Goal: Information Seeking & Learning: Find specific fact

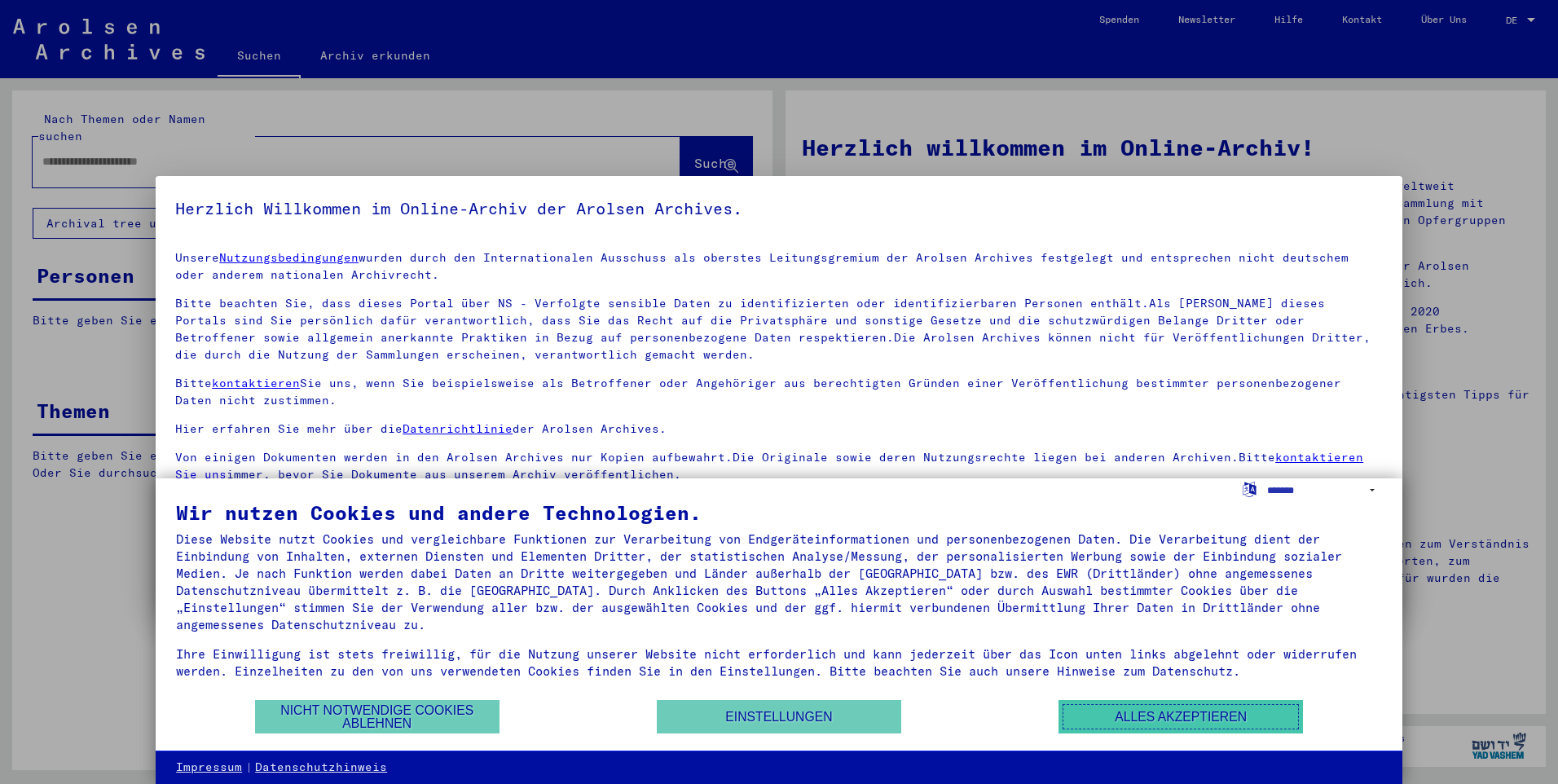
drag, startPoint x: 1077, startPoint y: 707, endPoint x: 1046, endPoint y: 710, distance: 31.1
click at [1077, 707] on button "Alles akzeptieren" at bounding box center [1181, 717] width 244 height 34
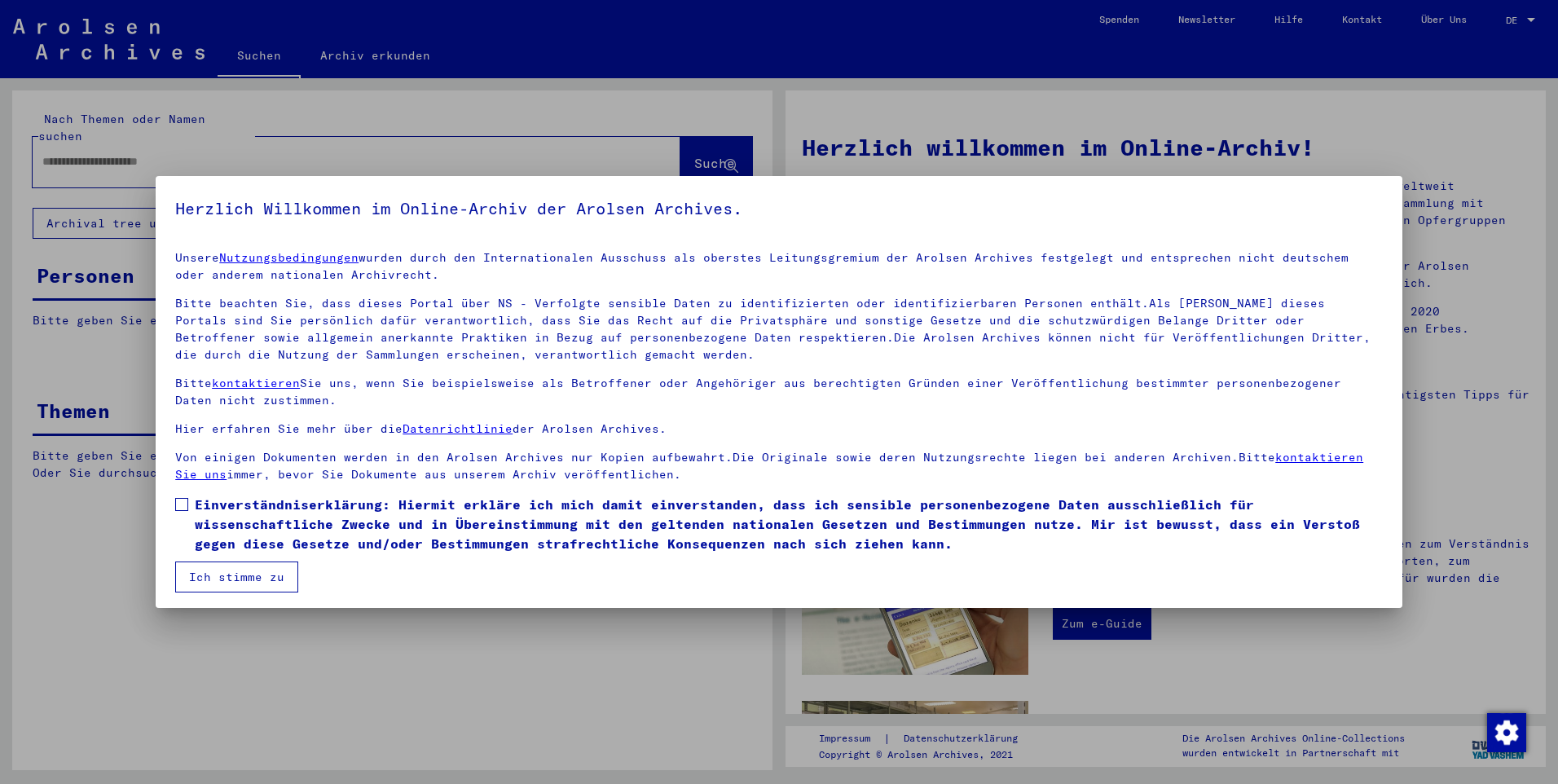
click at [181, 499] on span at bounding box center [181, 504] width 13 height 13
click at [204, 565] on button "Ich stimme zu" at bounding box center [237, 577] width 123 height 31
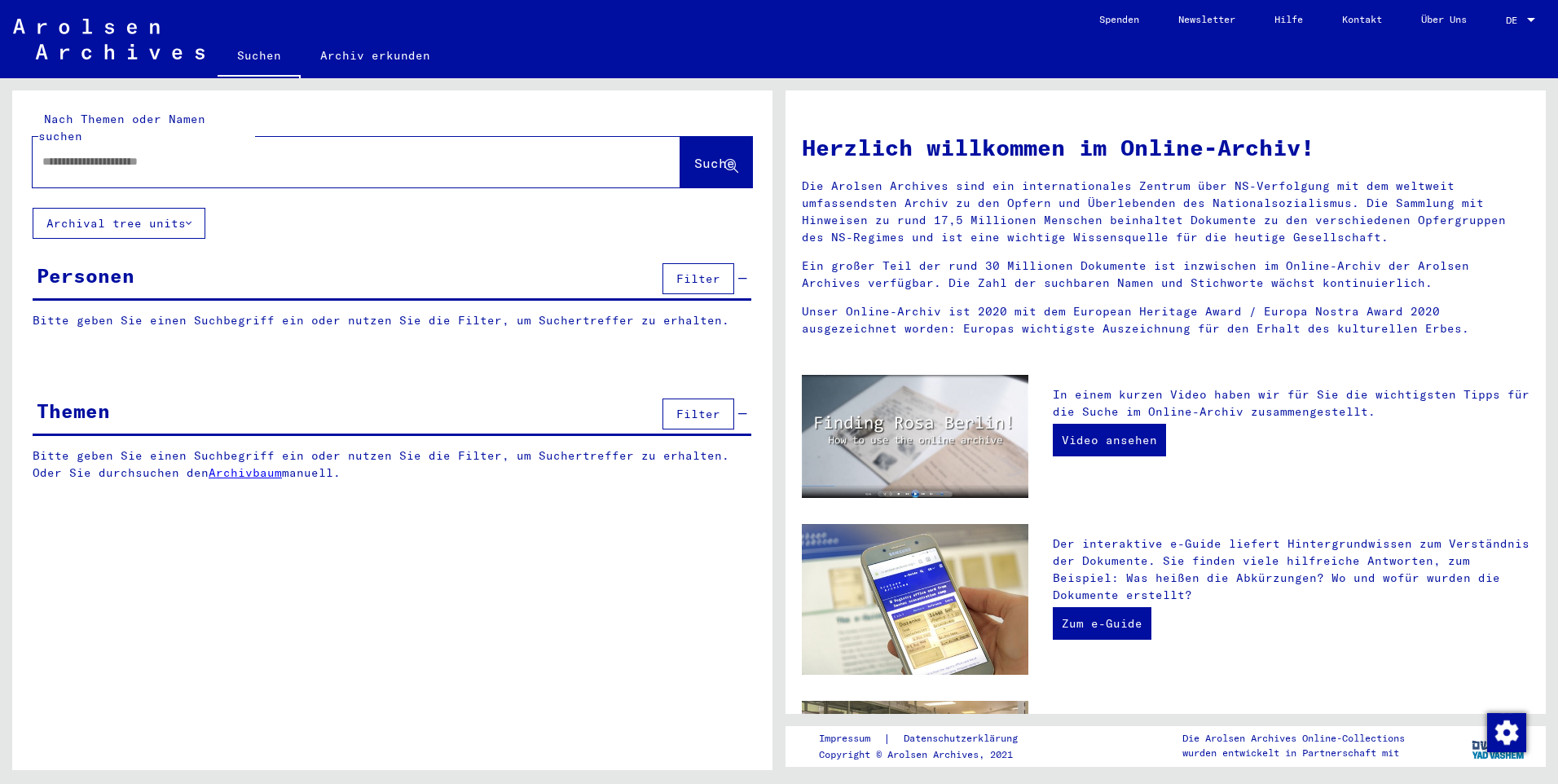
click at [72, 153] on input "text" at bounding box center [337, 161] width 589 height 17
paste input "**********"
click at [698, 155] on span "Suche" at bounding box center [714, 162] width 41 height 16
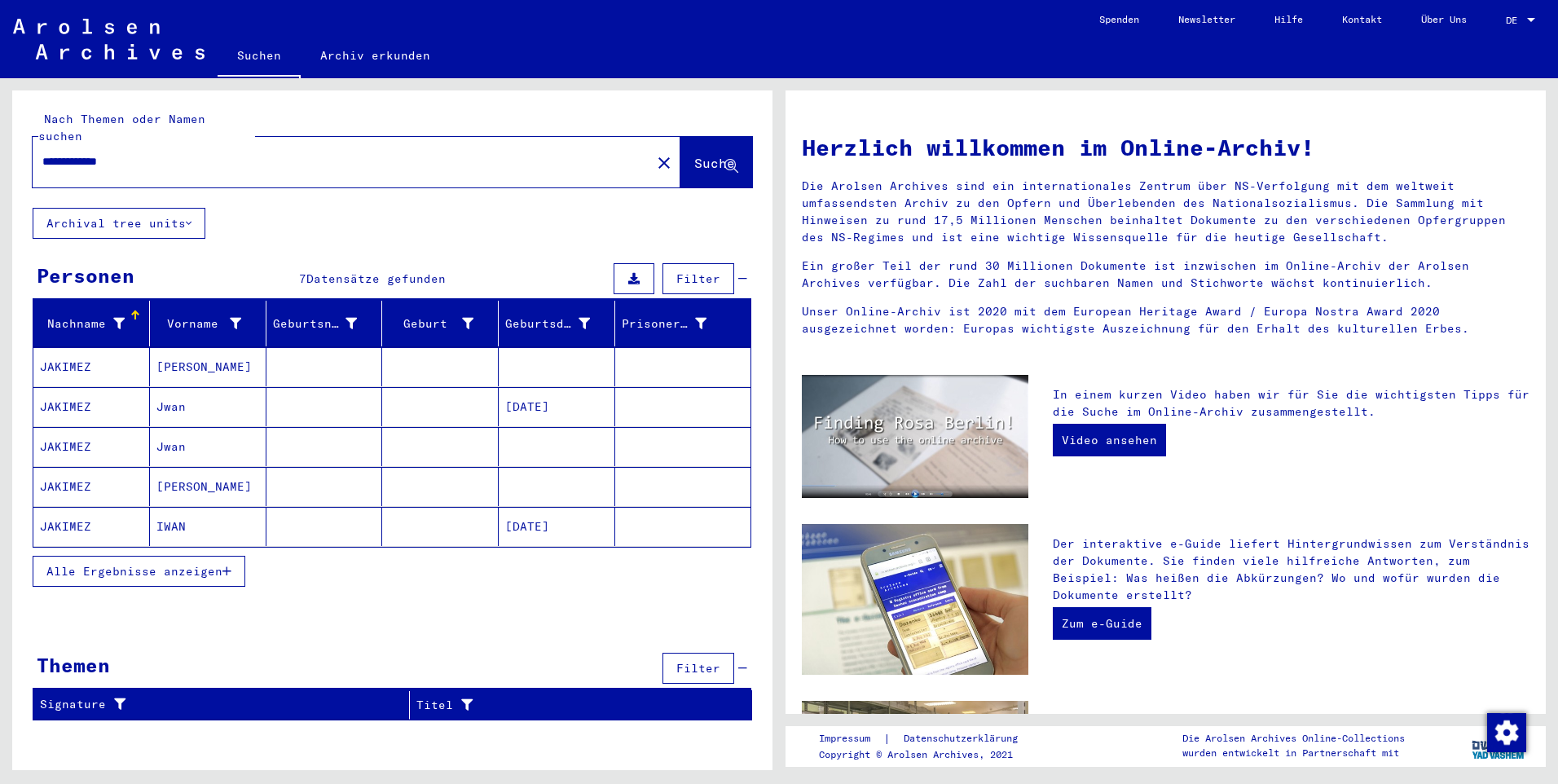
click at [530, 347] on mat-cell at bounding box center [557, 366] width 117 height 39
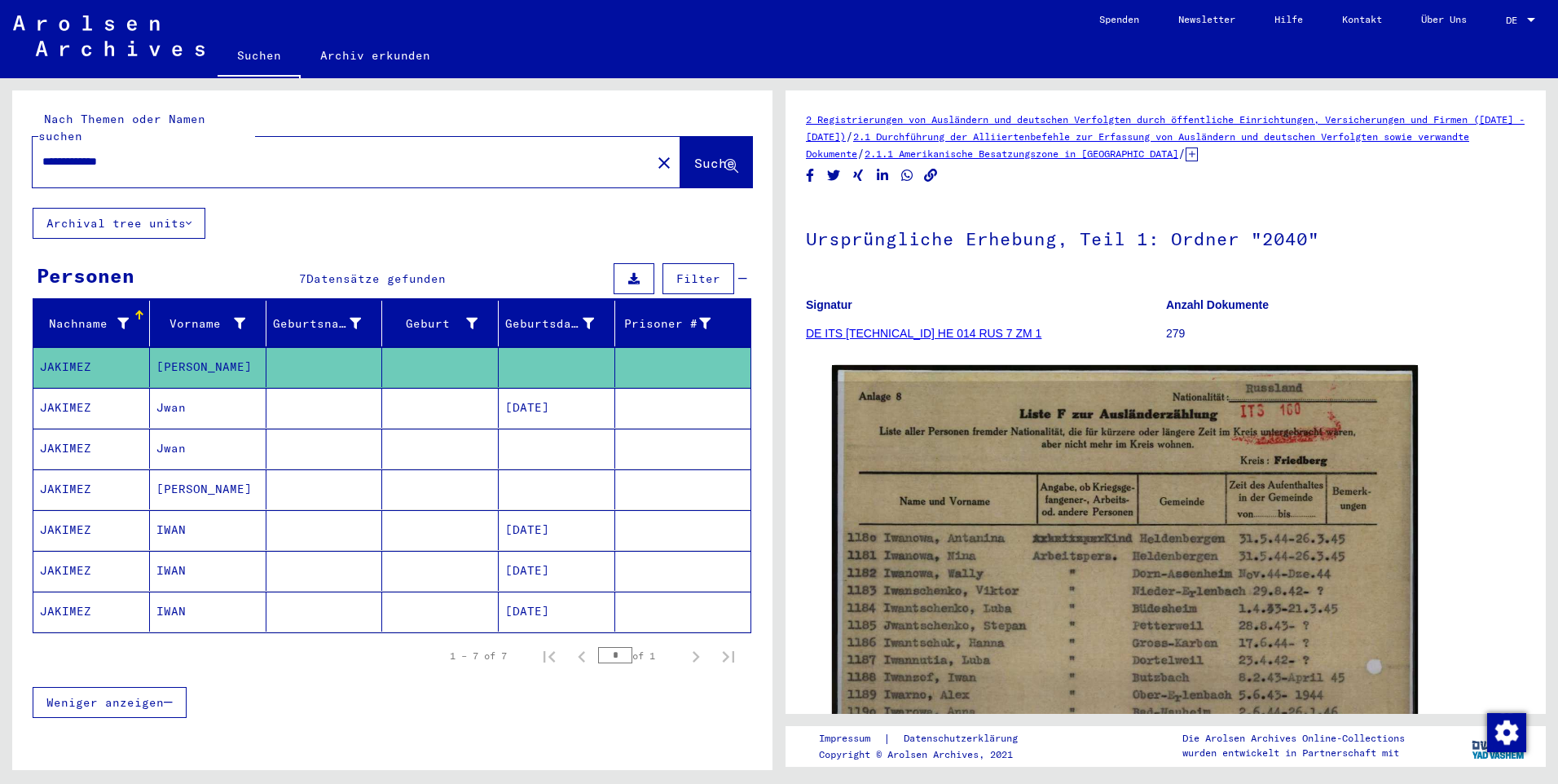
click at [510, 398] on mat-cell "[DATE]" at bounding box center [557, 408] width 117 height 40
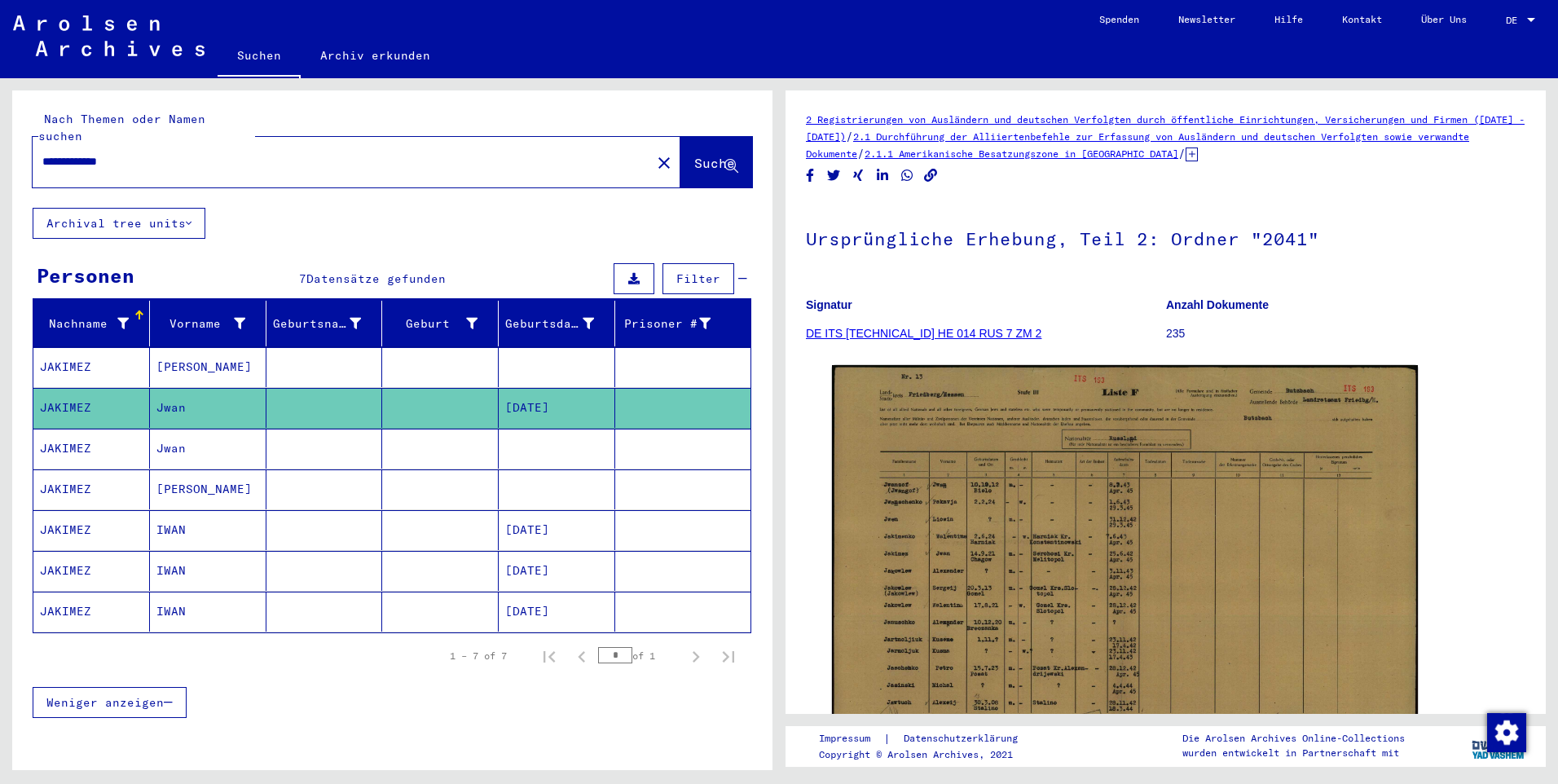
click at [504, 428] on mat-cell at bounding box center [557, 448] width 117 height 40
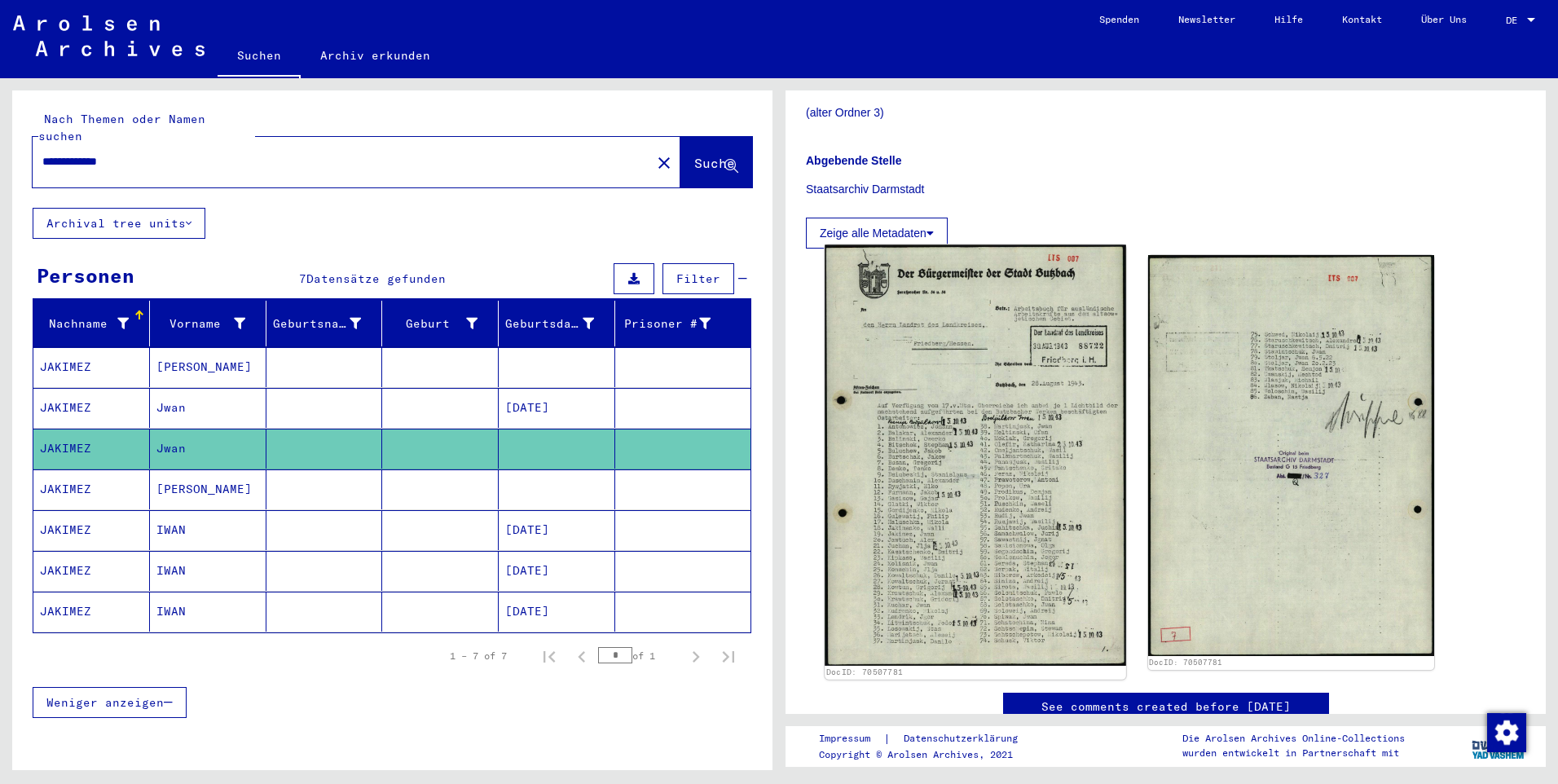
scroll to position [489, 0]
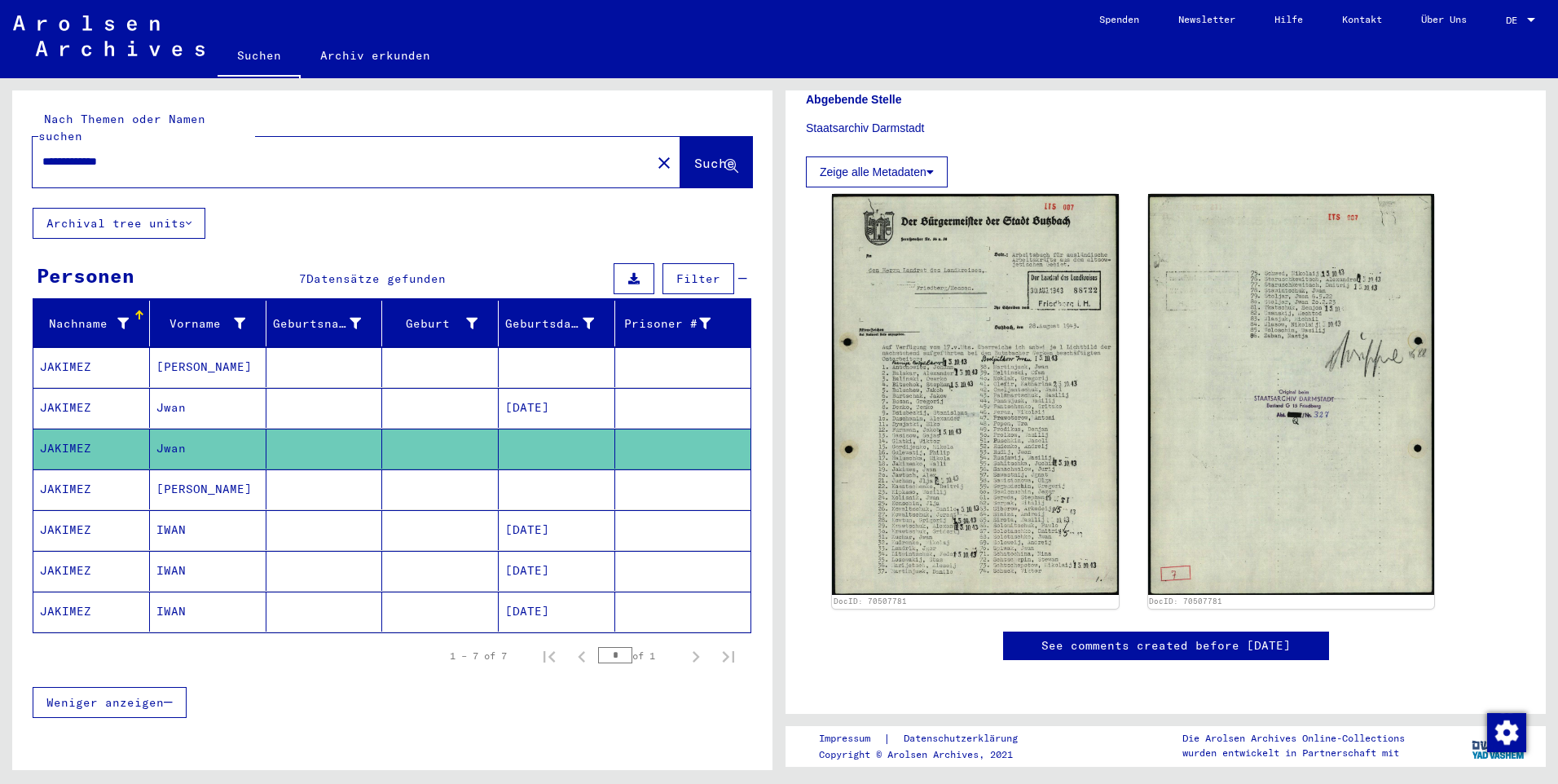
click at [555, 474] on mat-cell at bounding box center [557, 490] width 117 height 40
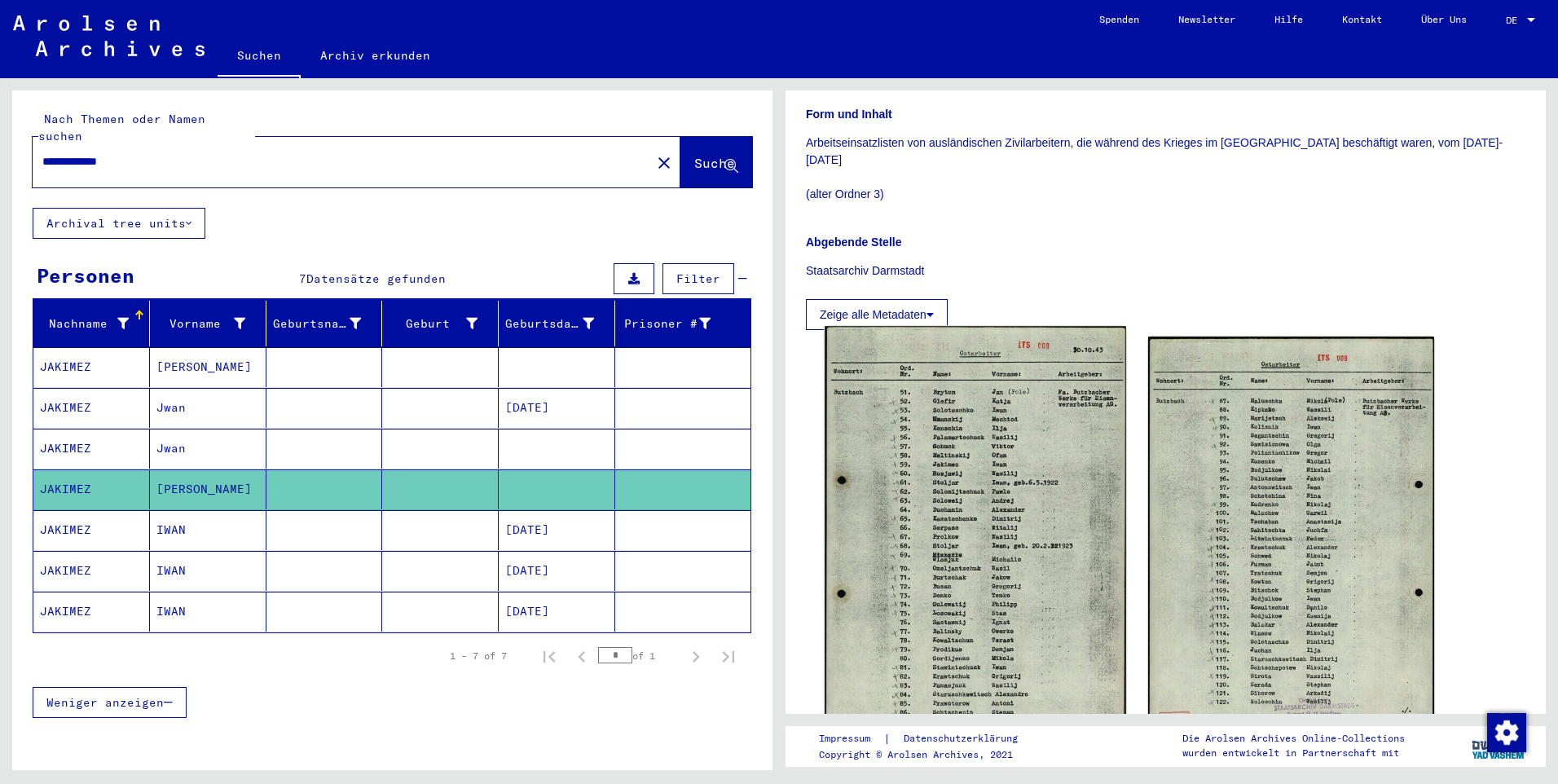
scroll to position [571, 0]
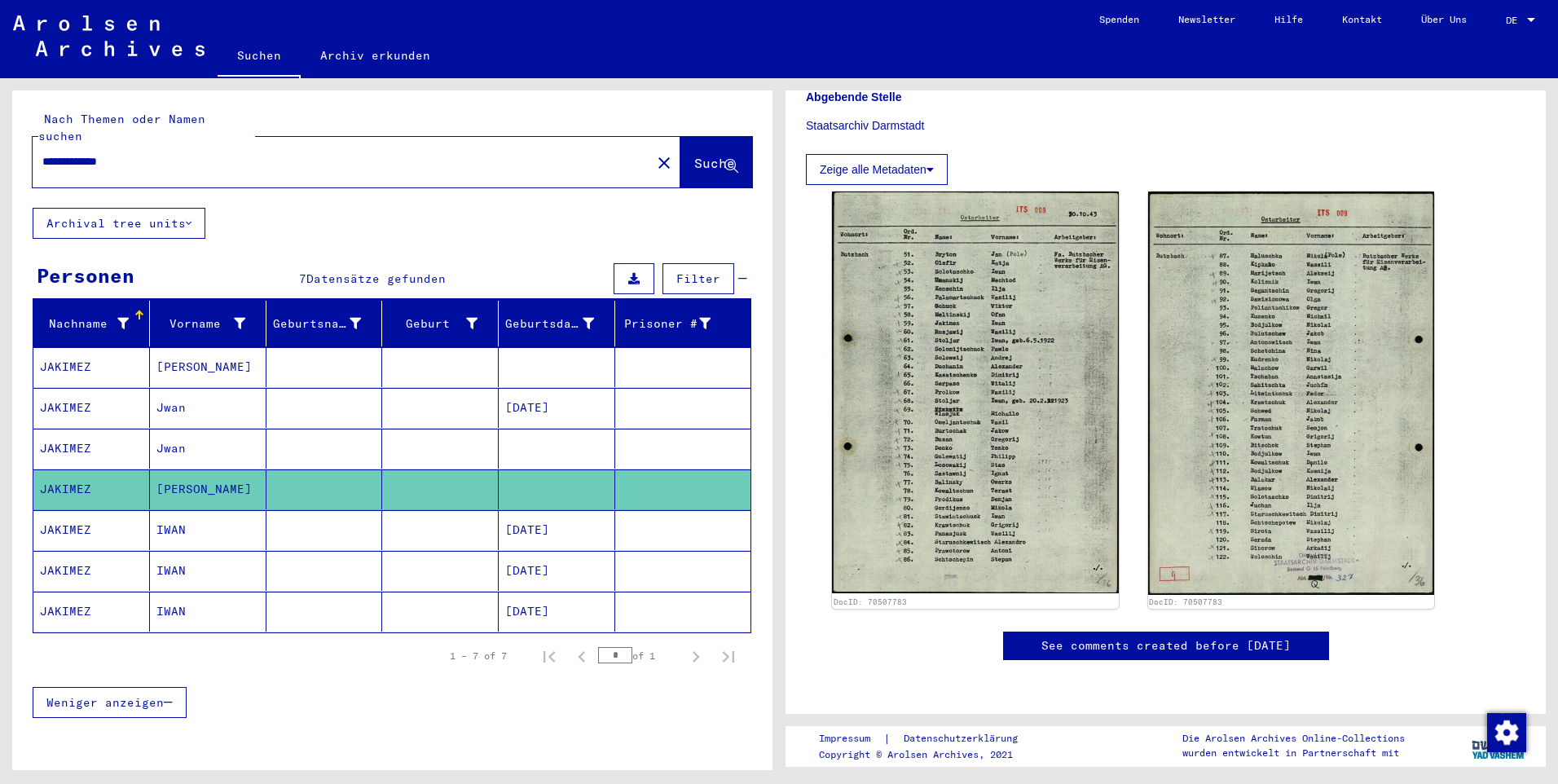
click at [522, 510] on mat-cell "[DATE]" at bounding box center [557, 530] width 117 height 40
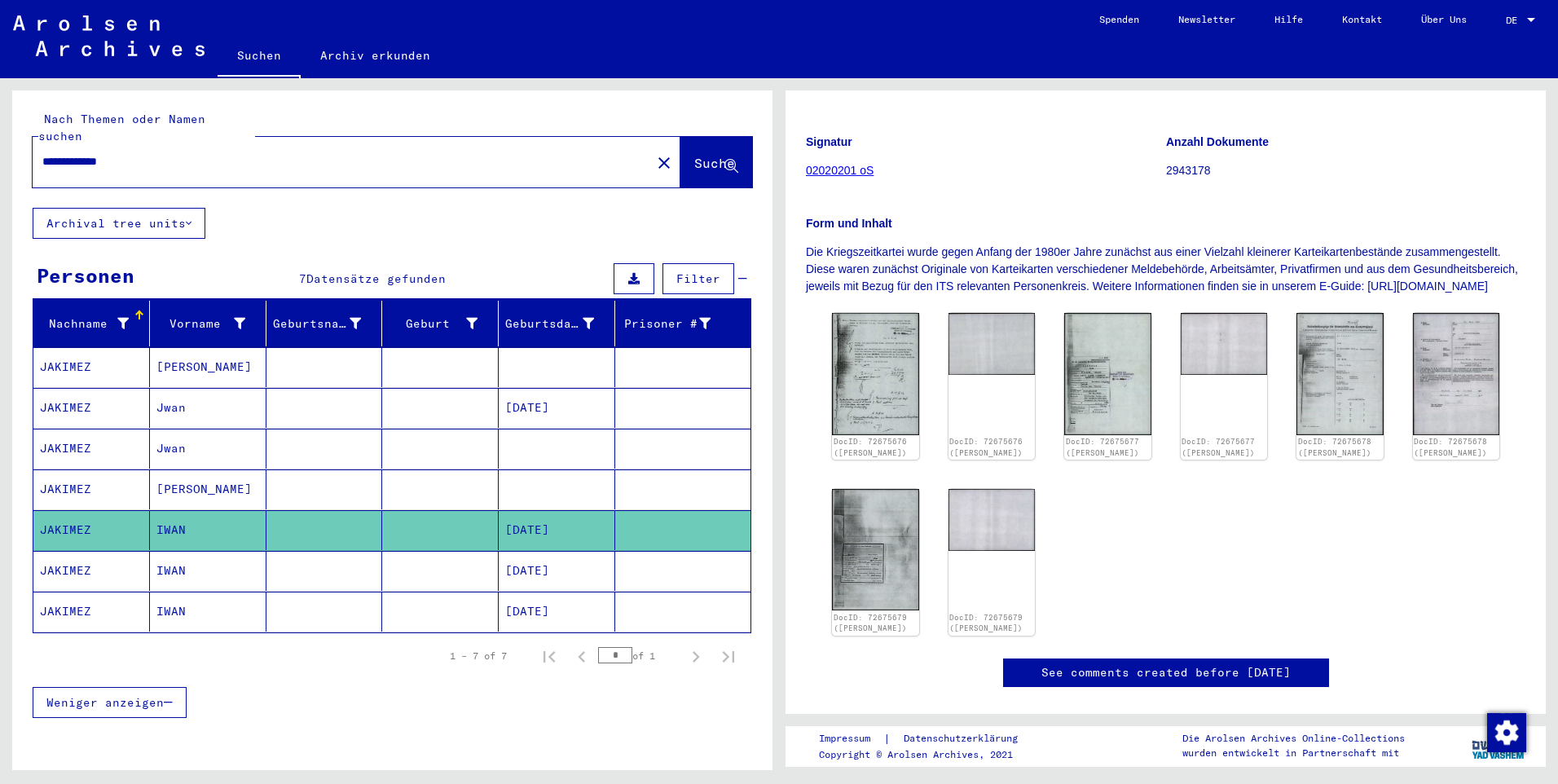
scroll to position [244, 0]
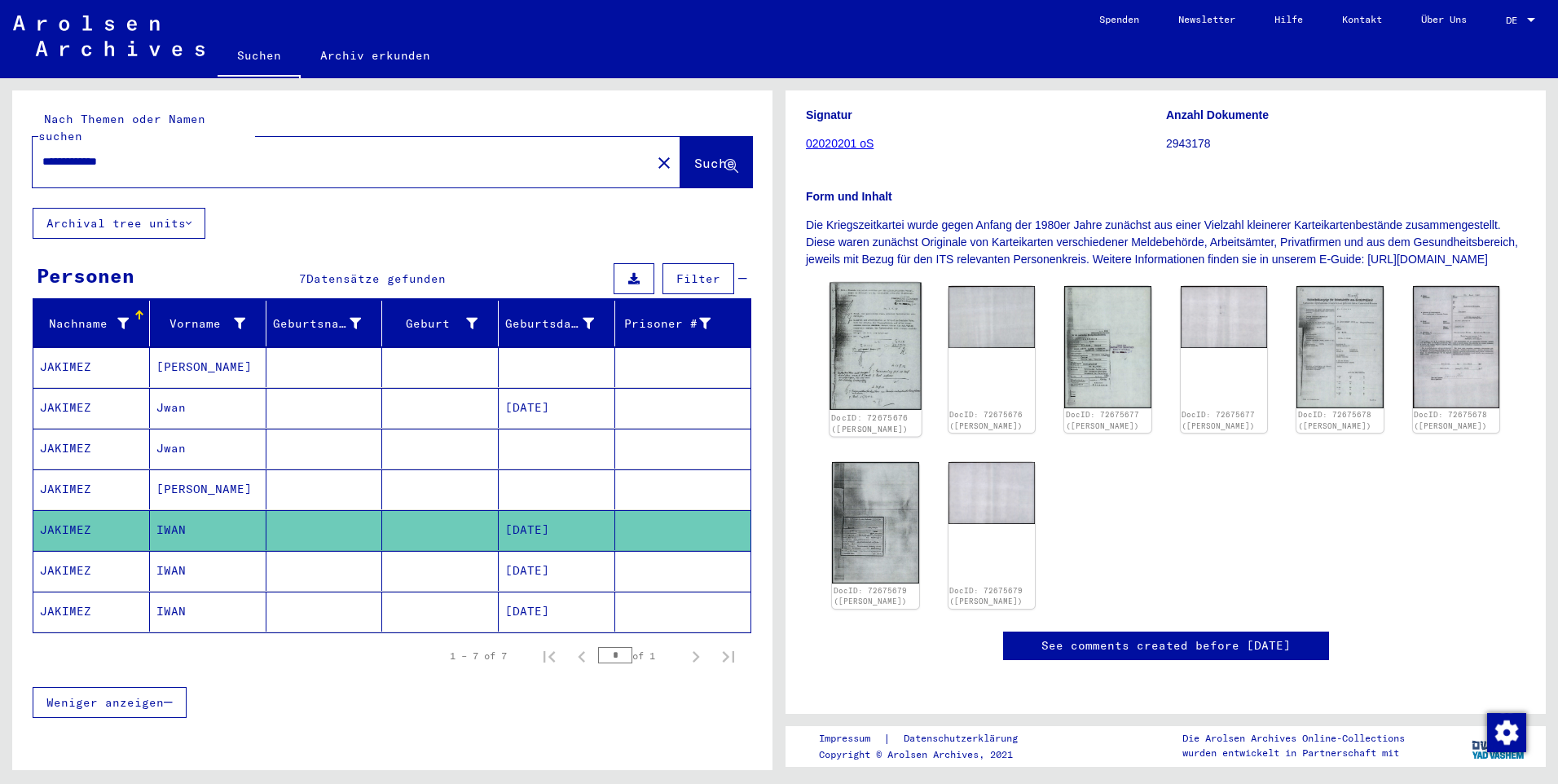
click at [859, 331] on img at bounding box center [876, 346] width 92 height 128
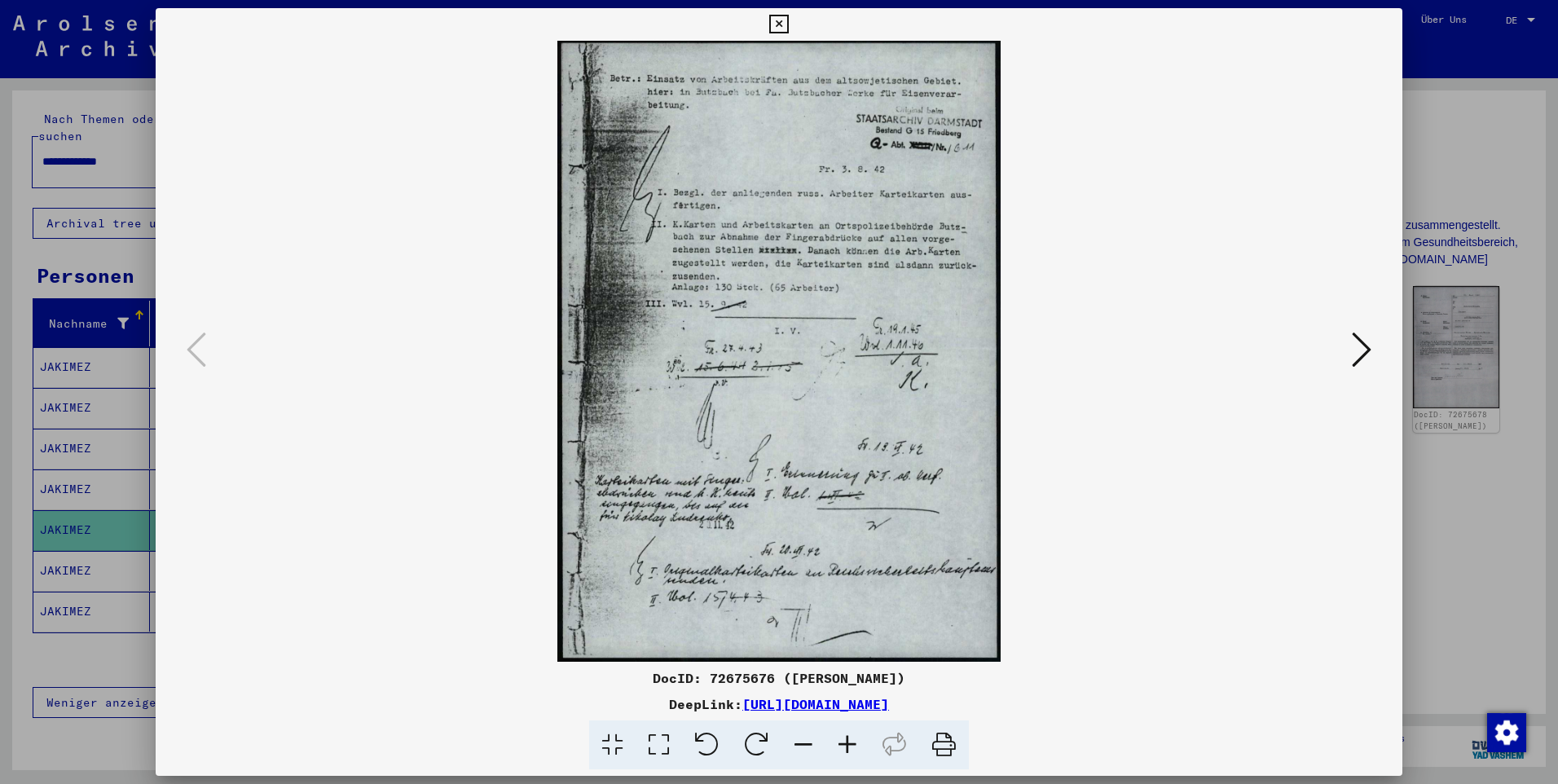
click at [1347, 346] on button at bounding box center [1362, 351] width 29 height 47
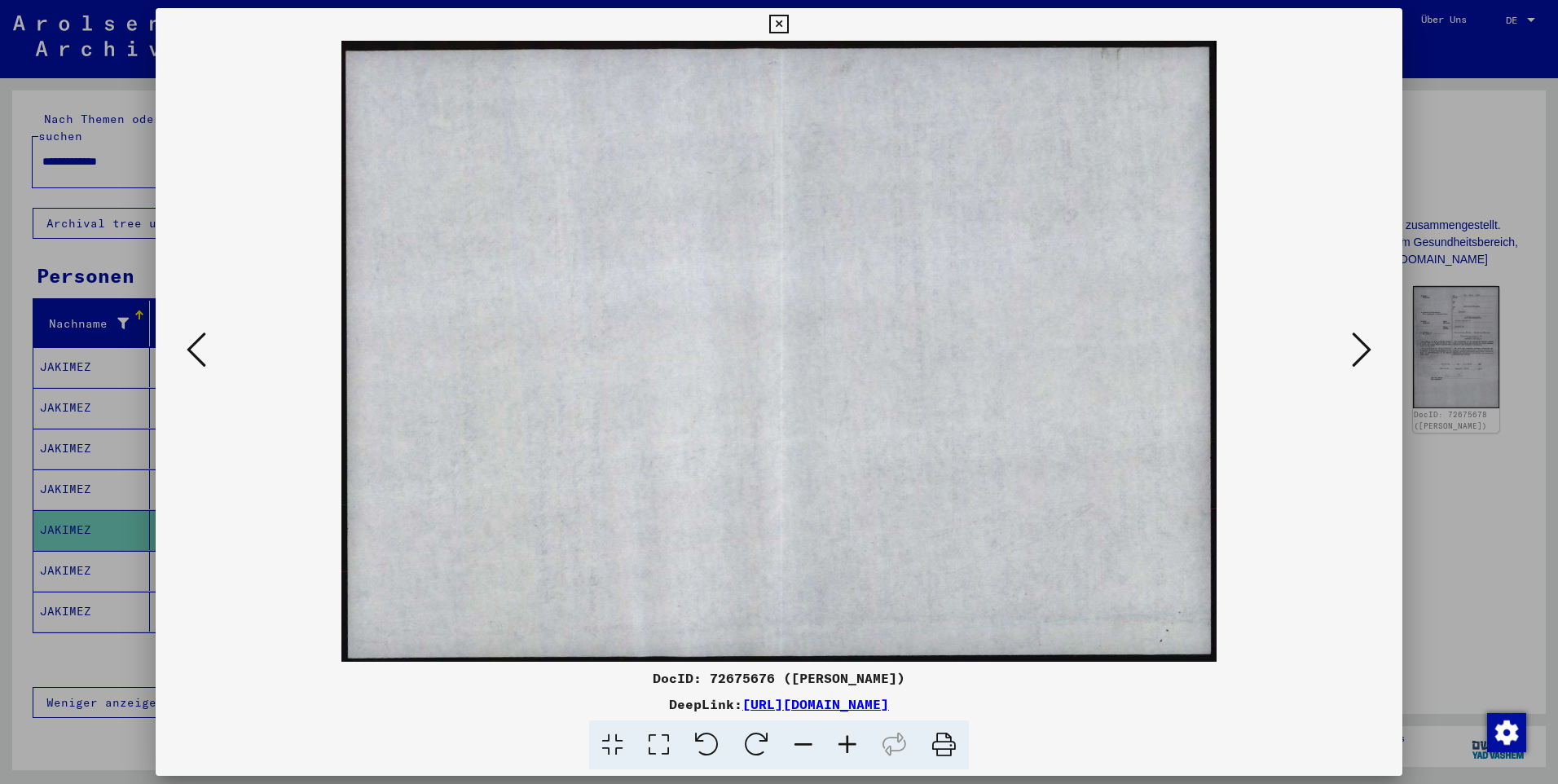
click at [1347, 346] on button at bounding box center [1362, 351] width 29 height 47
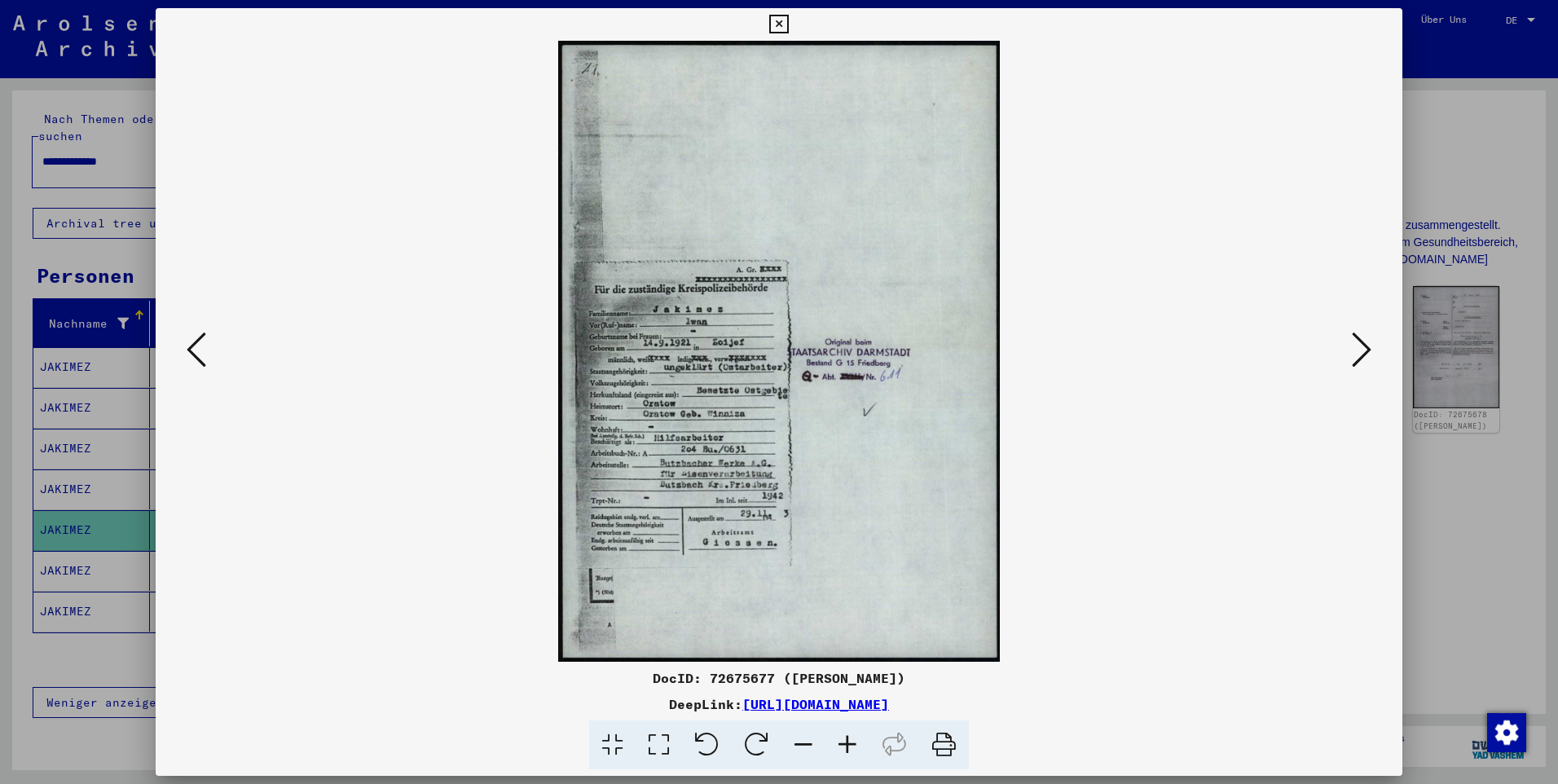
click at [1347, 346] on button at bounding box center [1362, 351] width 29 height 47
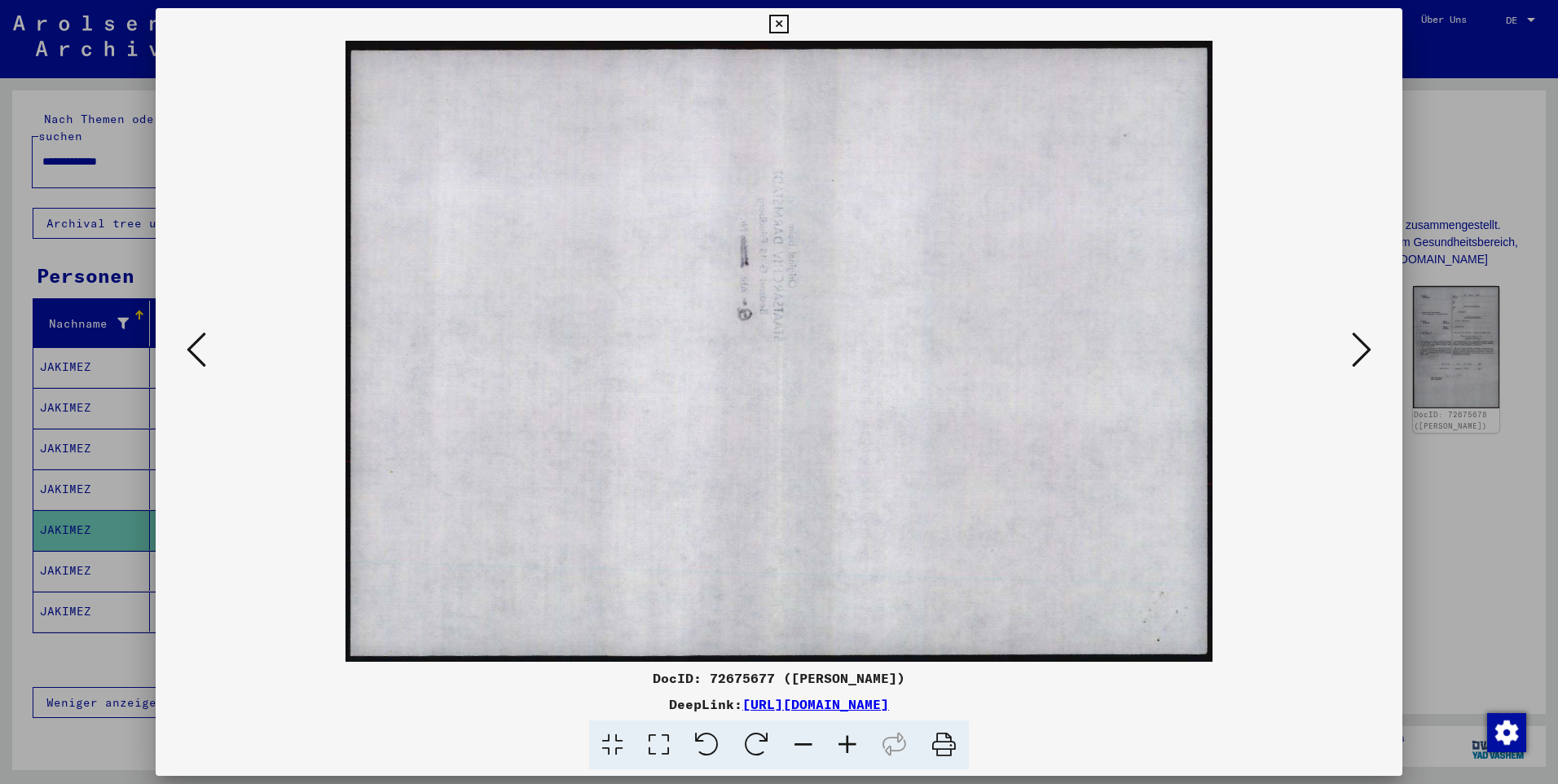
click at [1347, 346] on button at bounding box center [1362, 351] width 29 height 47
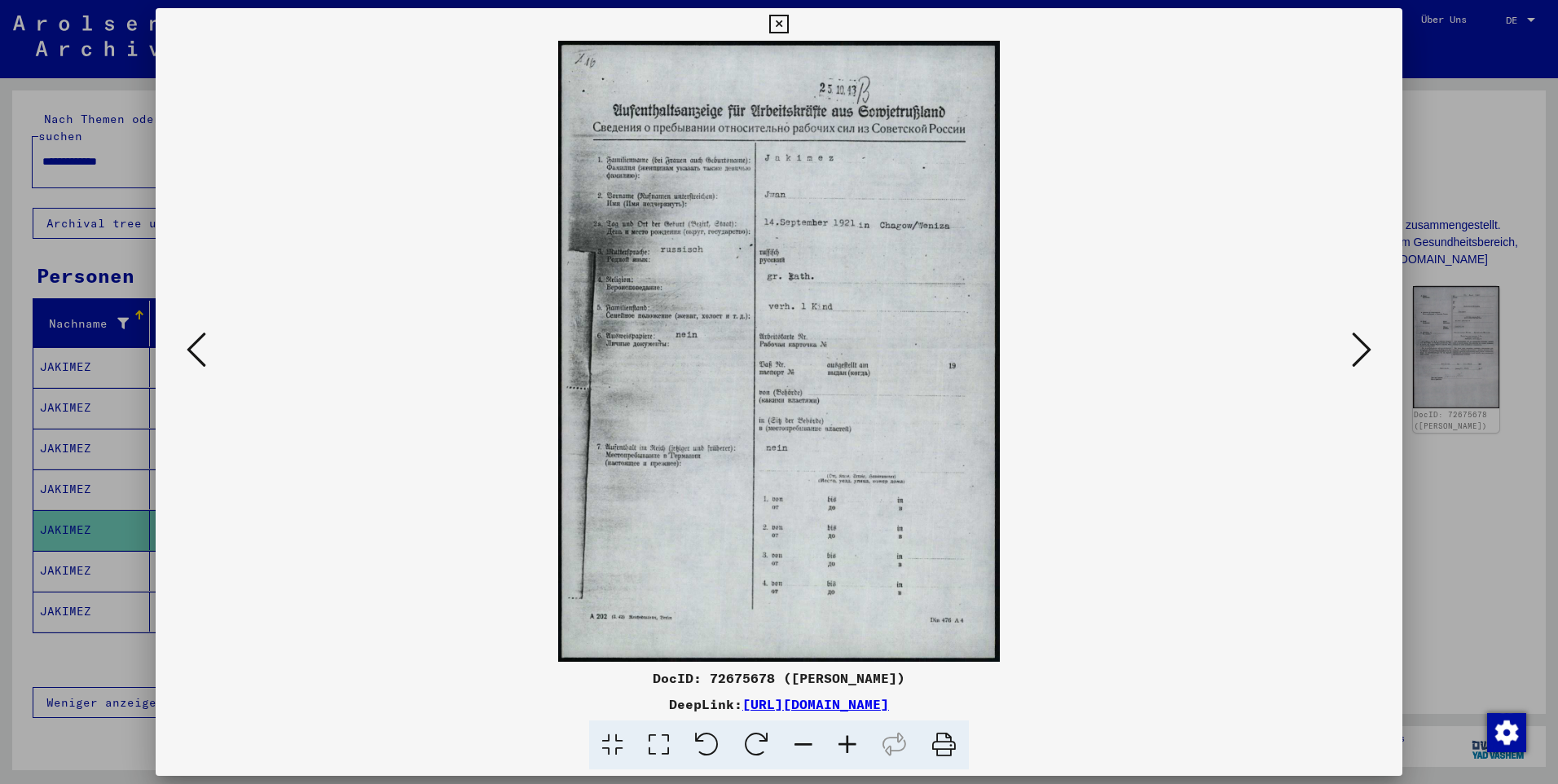
click at [1347, 346] on button at bounding box center [1362, 351] width 29 height 47
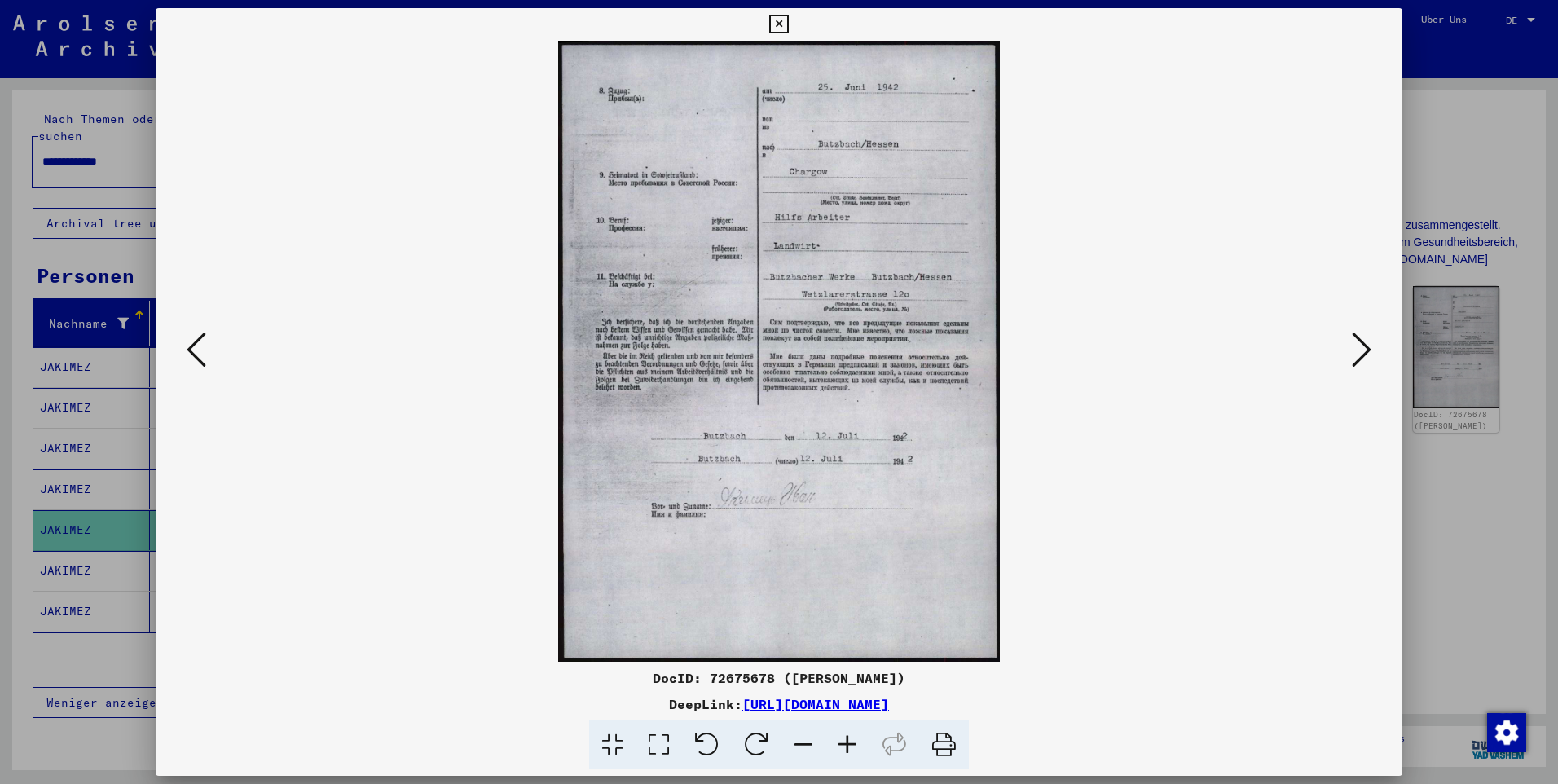
click at [1347, 346] on button at bounding box center [1362, 351] width 29 height 47
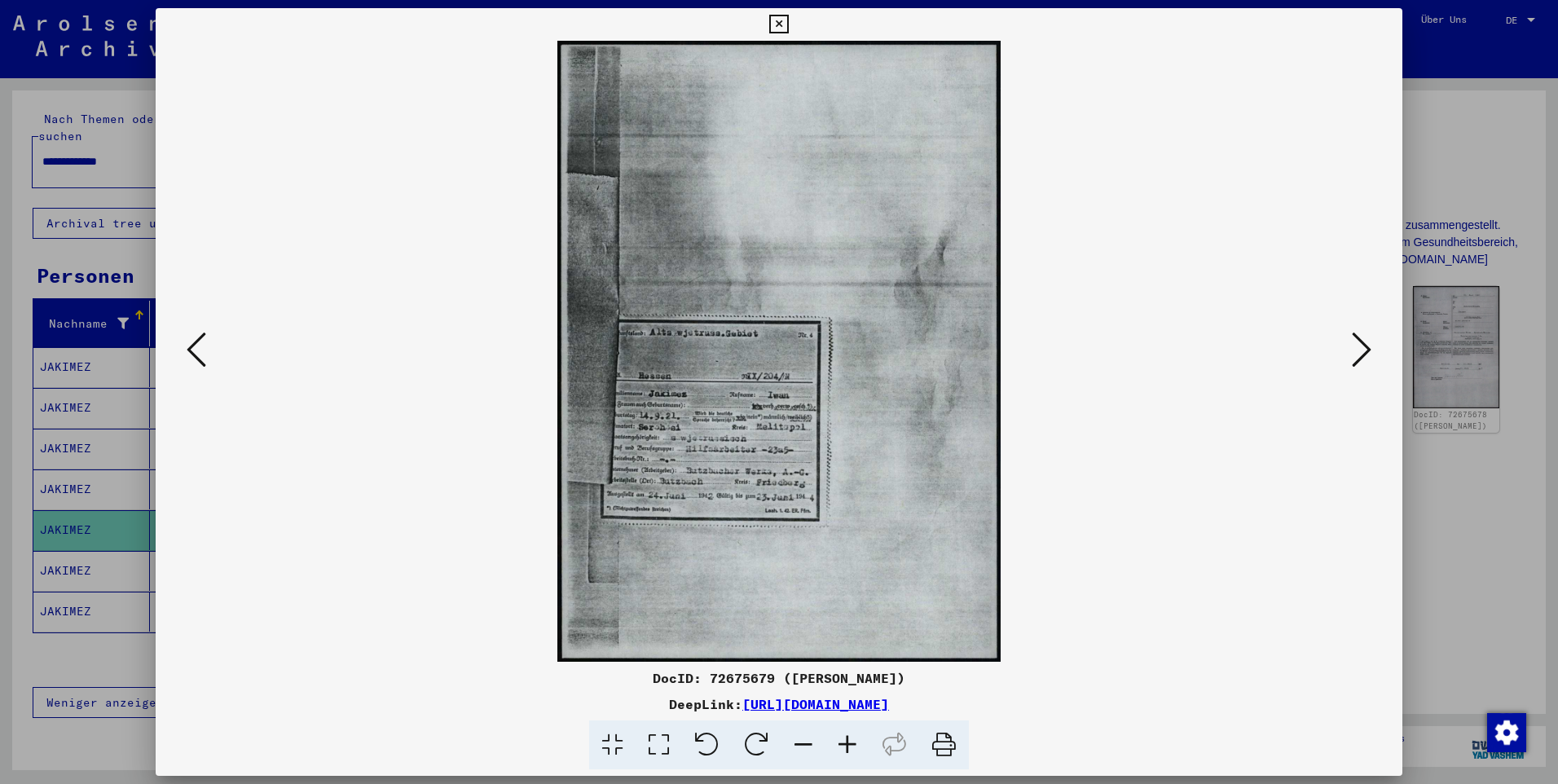
click at [1347, 346] on button at bounding box center [1362, 351] width 29 height 47
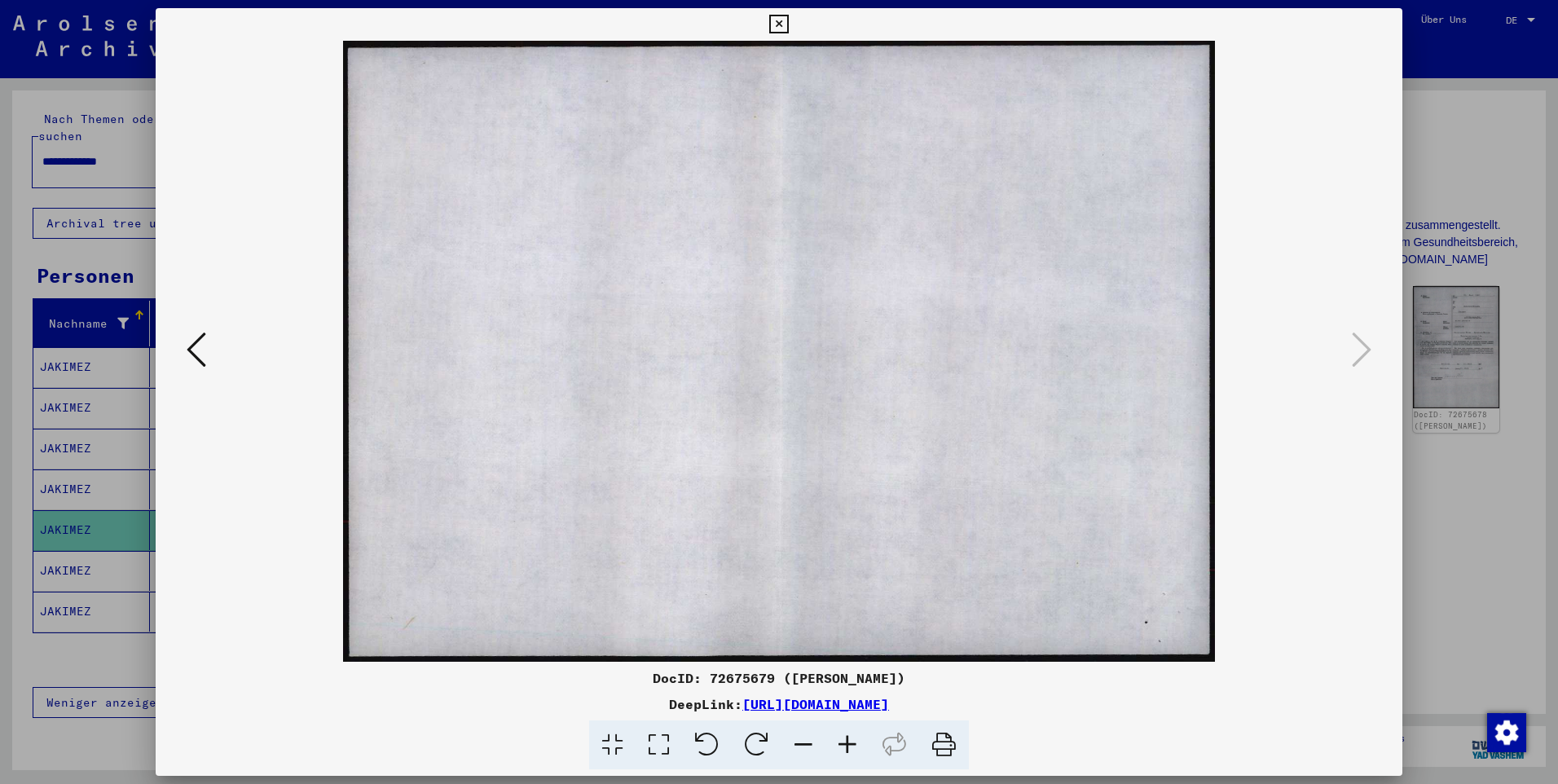
click at [775, 28] on icon at bounding box center [779, 24] width 19 height 20
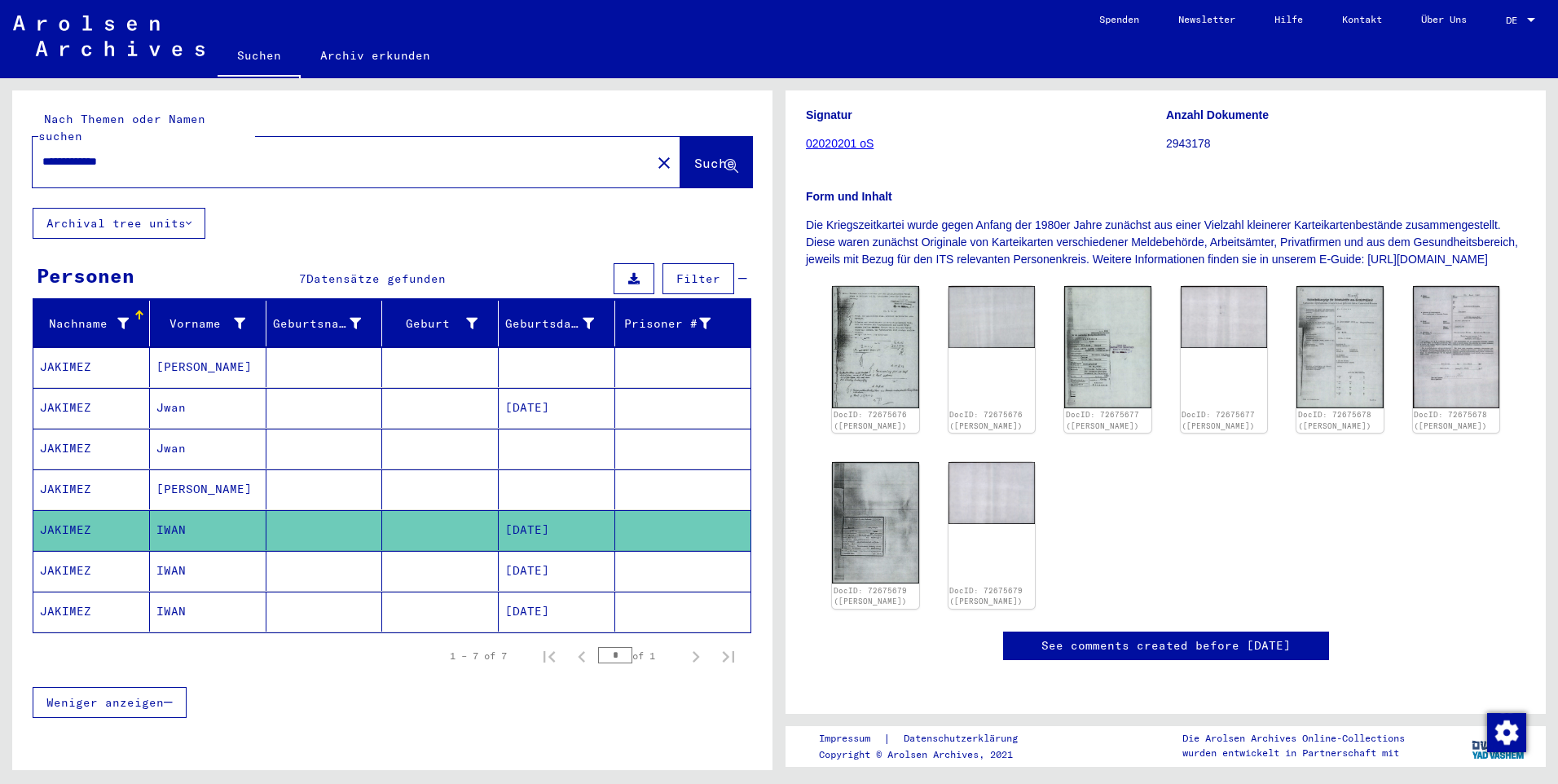
click at [440, 556] on mat-cell at bounding box center [440, 571] width 117 height 40
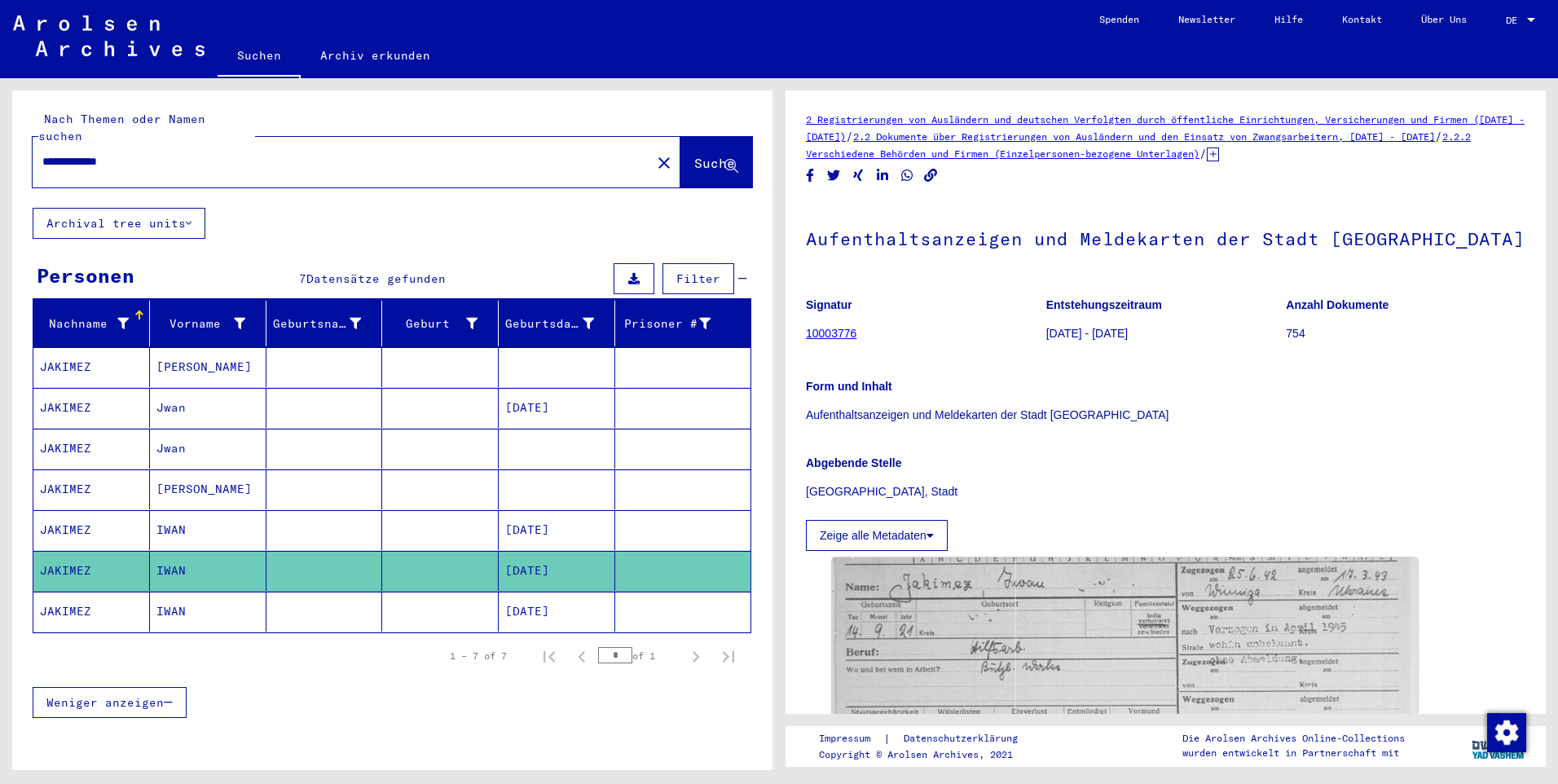
click at [446, 598] on mat-cell at bounding box center [440, 611] width 117 height 40
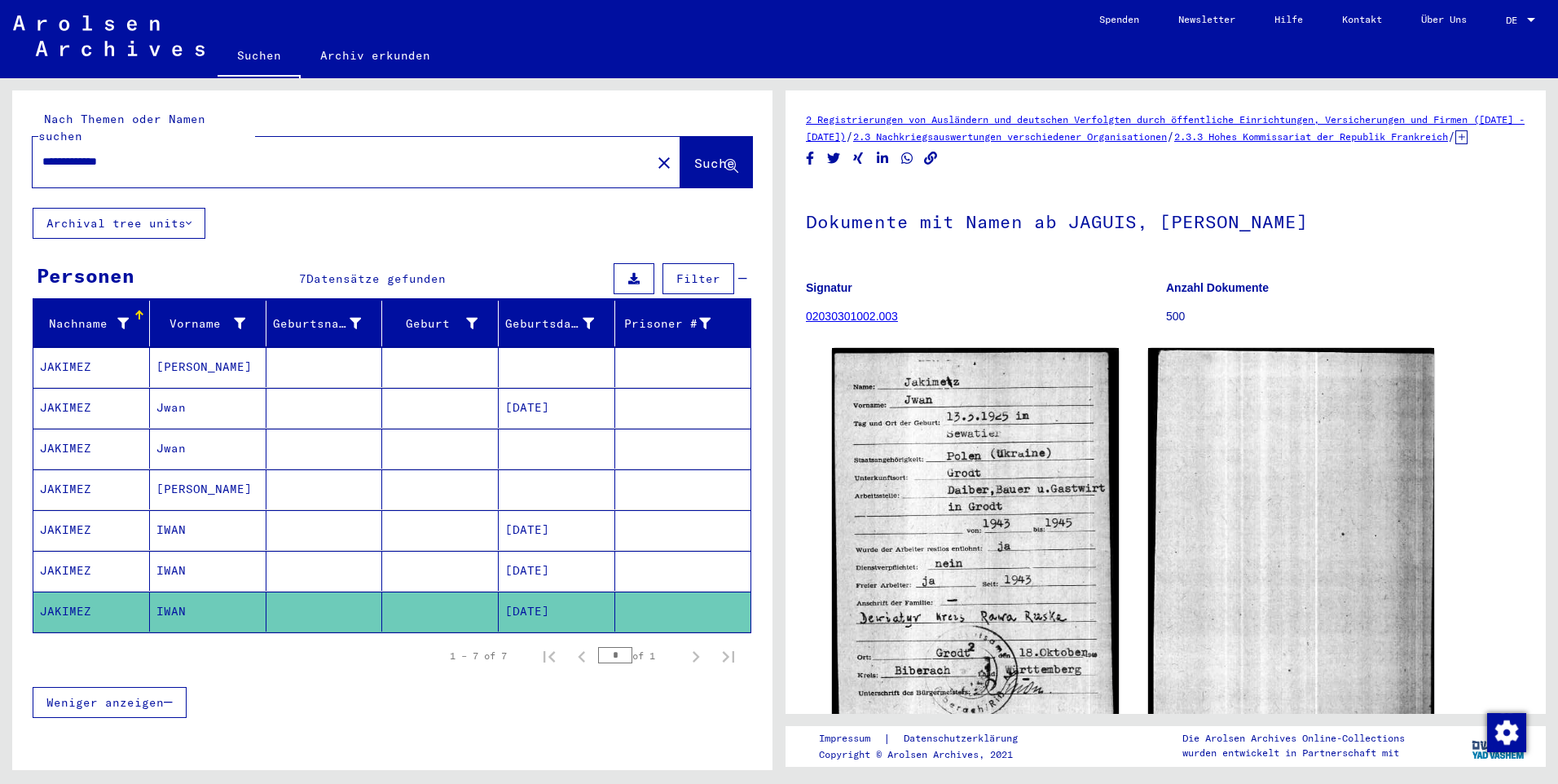
click at [154, 153] on input "**********" at bounding box center [342, 161] width 599 height 17
drag, startPoint x: 153, startPoint y: 149, endPoint x: -3, endPoint y: 152, distance: 156.0
click at [0, 152] on html "**********" at bounding box center [779, 392] width 1558 height 784
paste input "*"
click at [694, 155] on span "Suche" at bounding box center [714, 162] width 41 height 16
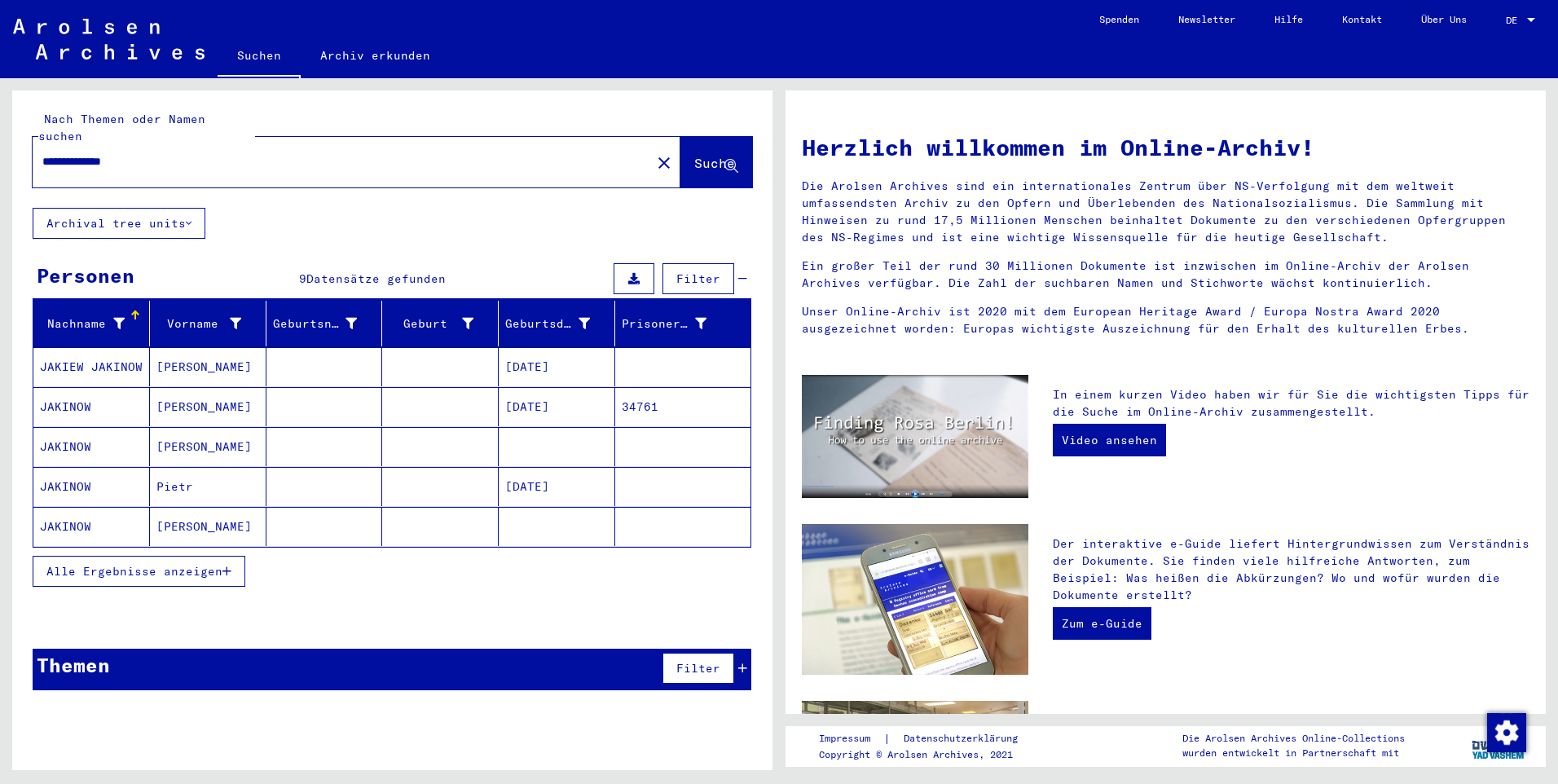
click at [220, 564] on span "Alle Ergebnisse anzeigen" at bounding box center [135, 571] width 176 height 15
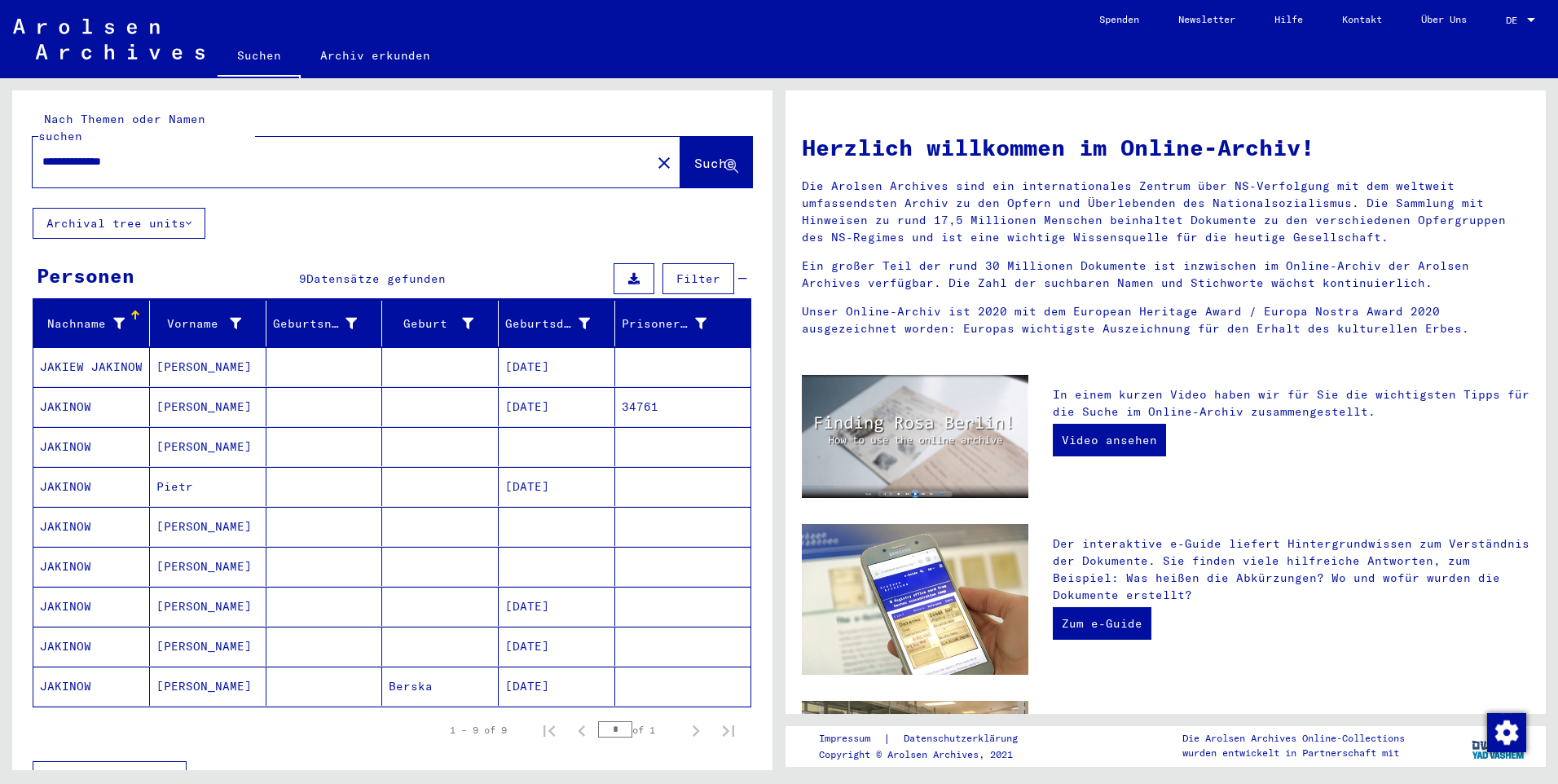
click at [517, 630] on mat-cell "[DATE]" at bounding box center [557, 646] width 117 height 39
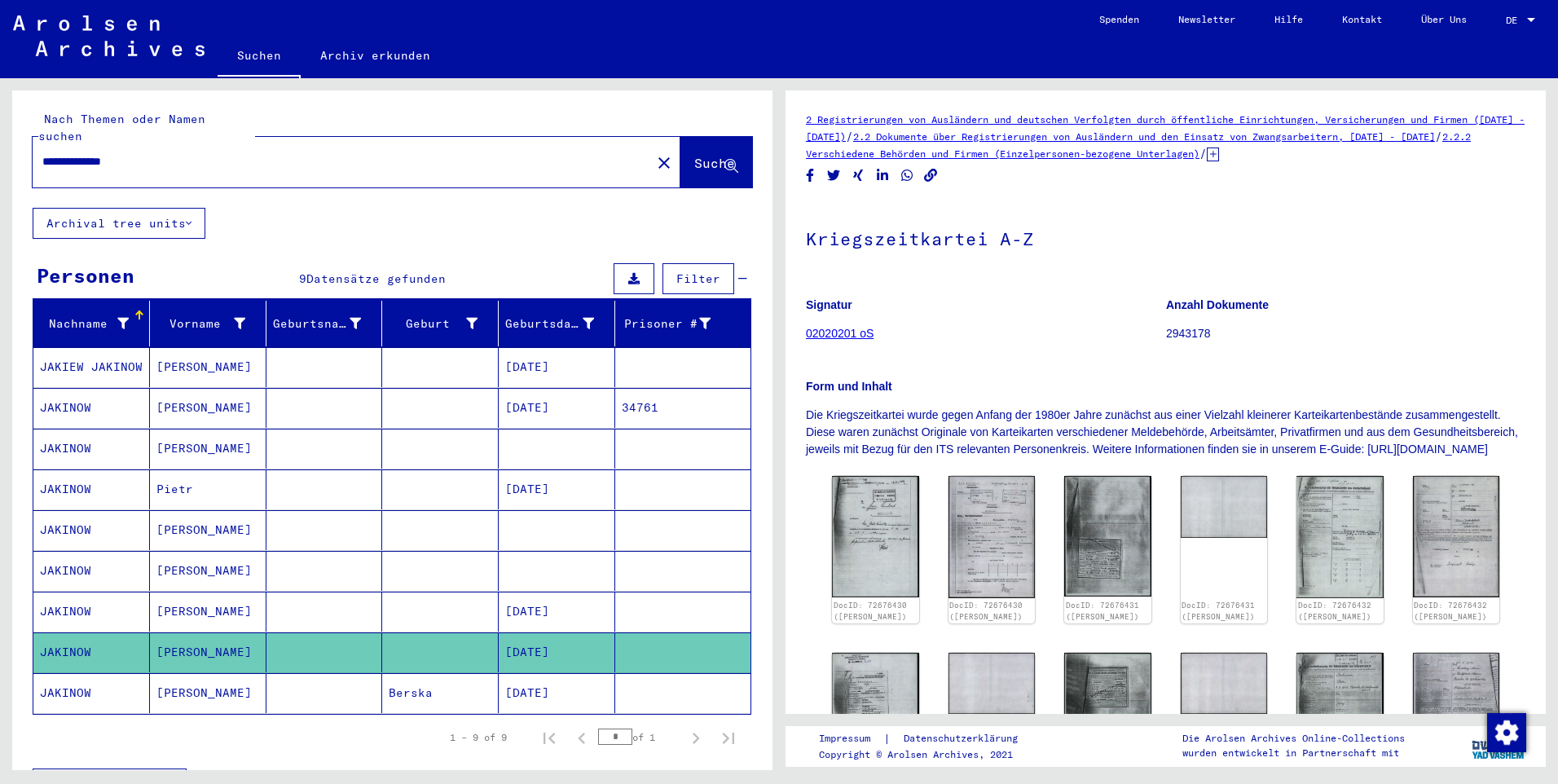
scroll to position [163, 0]
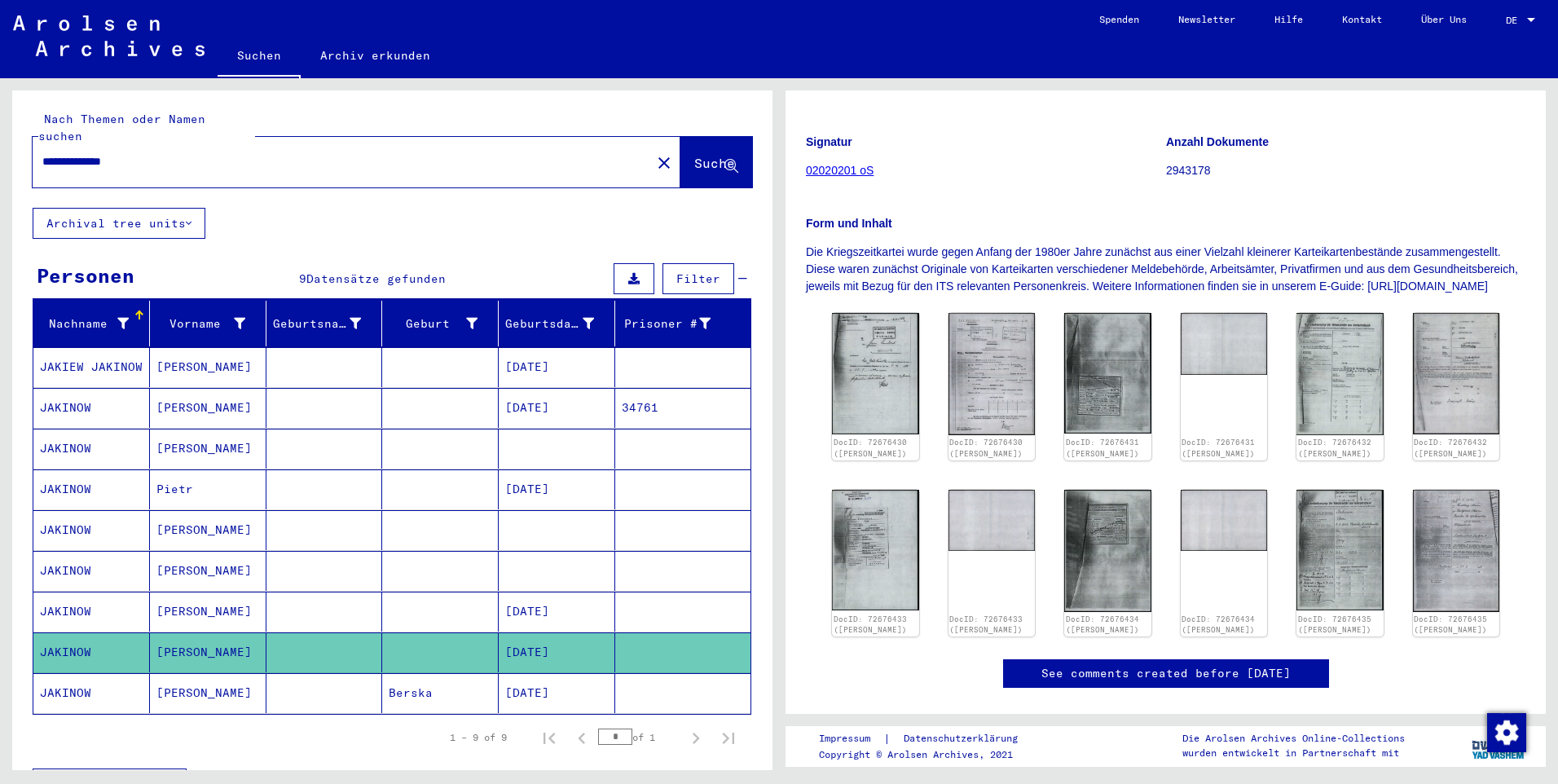
click at [524, 678] on mat-cell "[DATE]" at bounding box center [557, 692] width 117 height 40
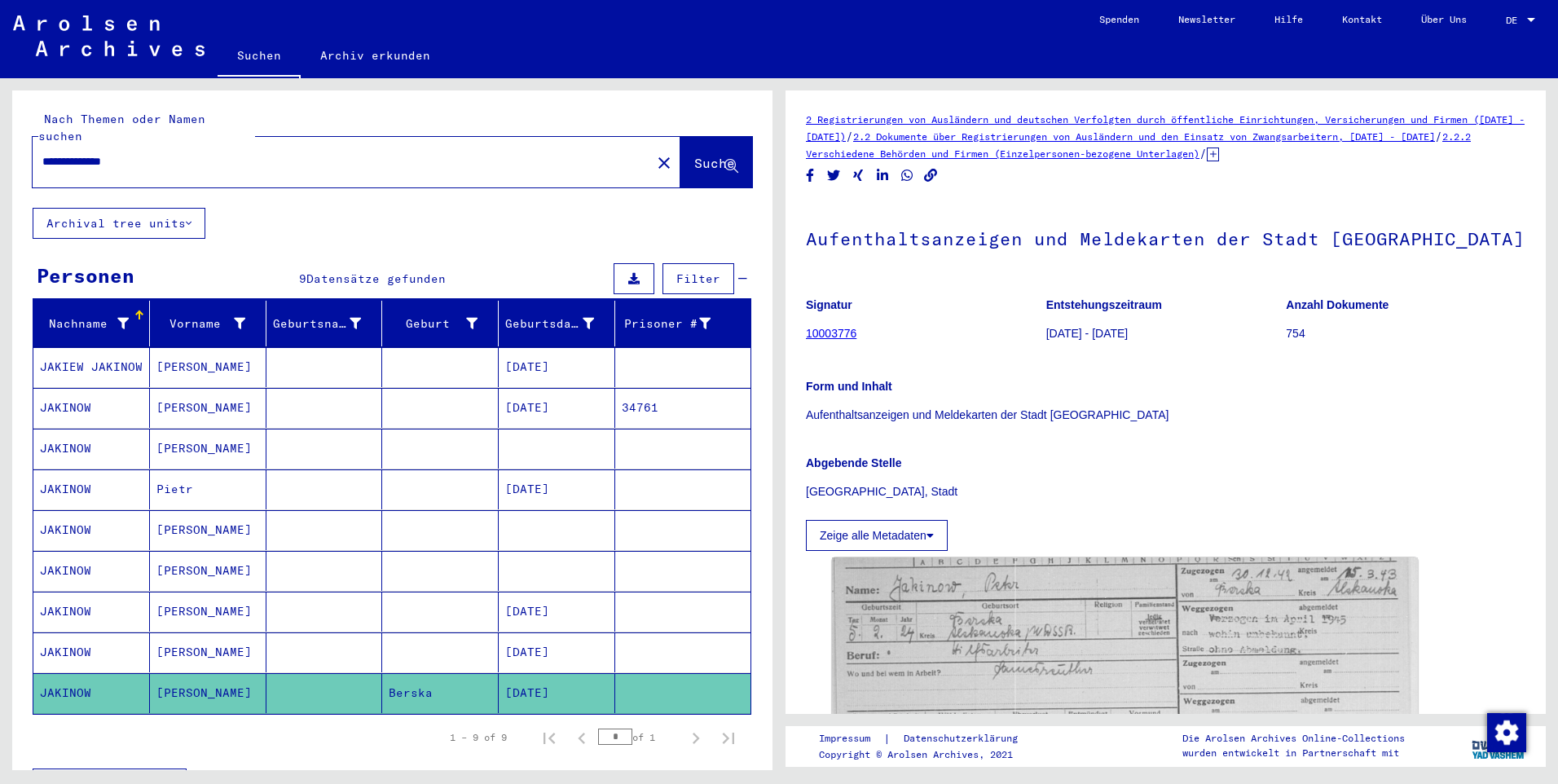
click at [518, 634] on mat-cell "[DATE]" at bounding box center [557, 652] width 117 height 40
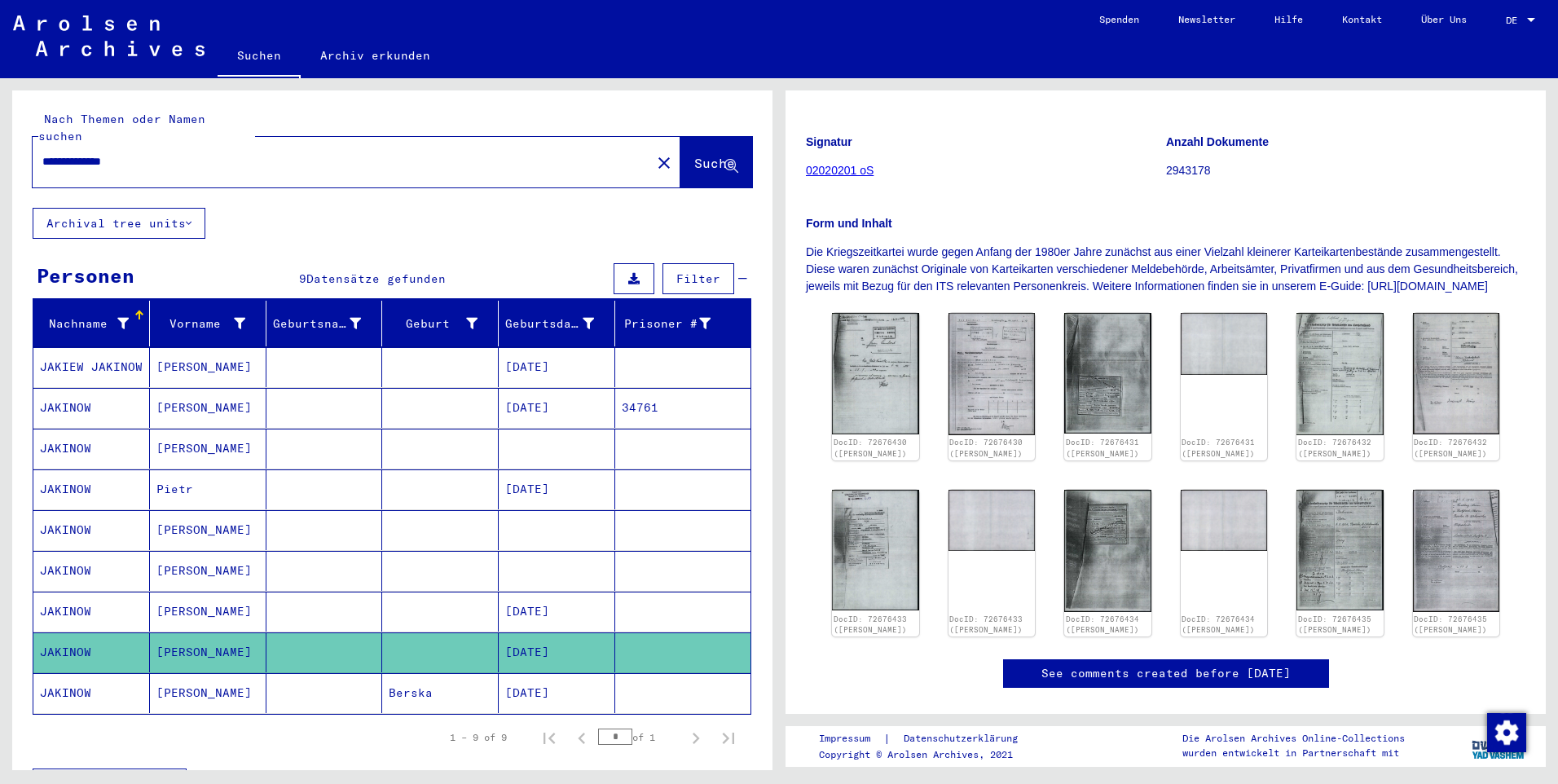
scroll to position [244, 0]
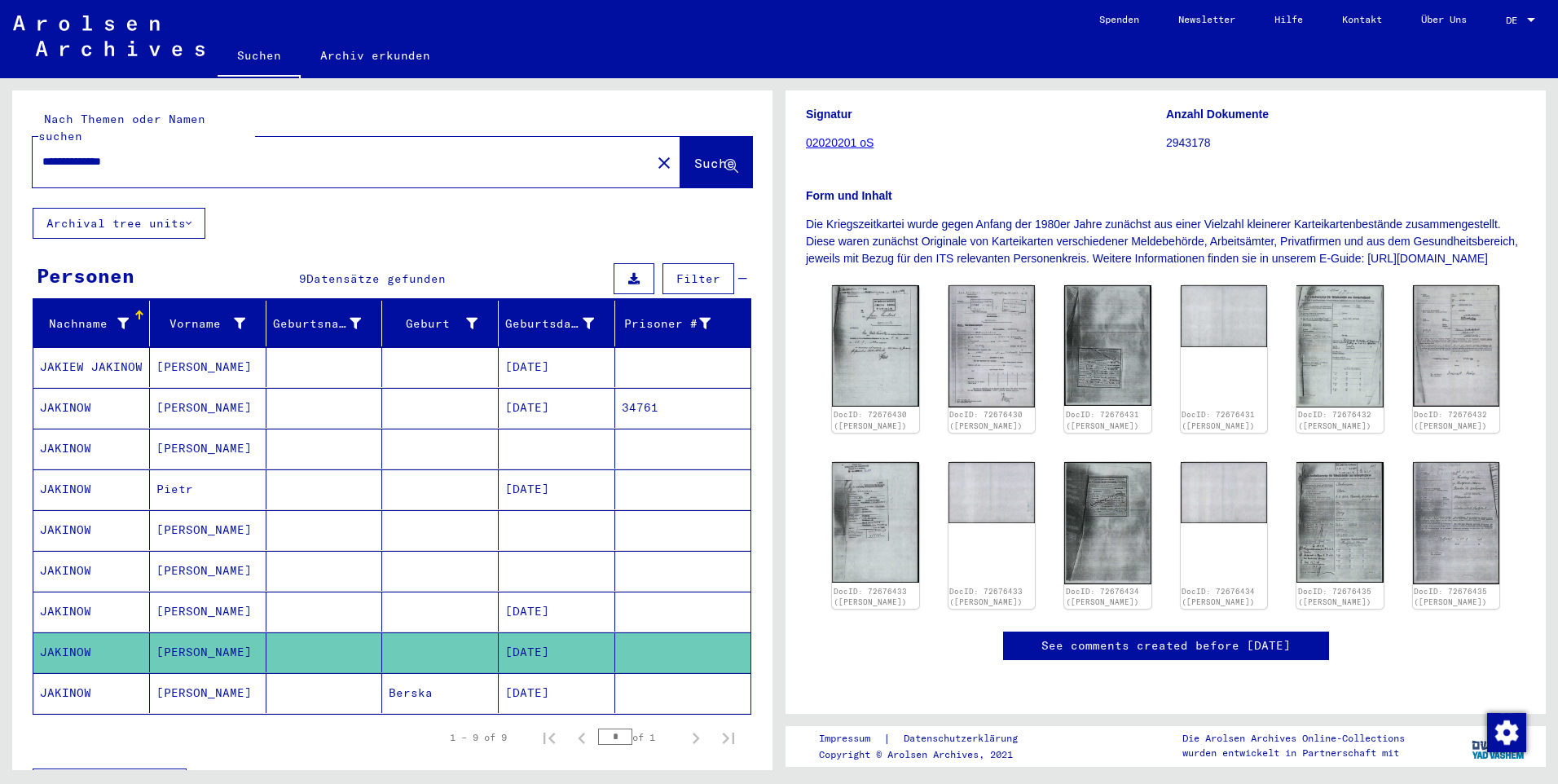
drag, startPoint x: 150, startPoint y: 146, endPoint x: -3, endPoint y: 137, distance: 153.3
click at [0, 137] on html "**********" at bounding box center [779, 392] width 1558 height 784
paste input "**"
type input "**********"
click at [694, 155] on span "Suche" at bounding box center [714, 162] width 41 height 16
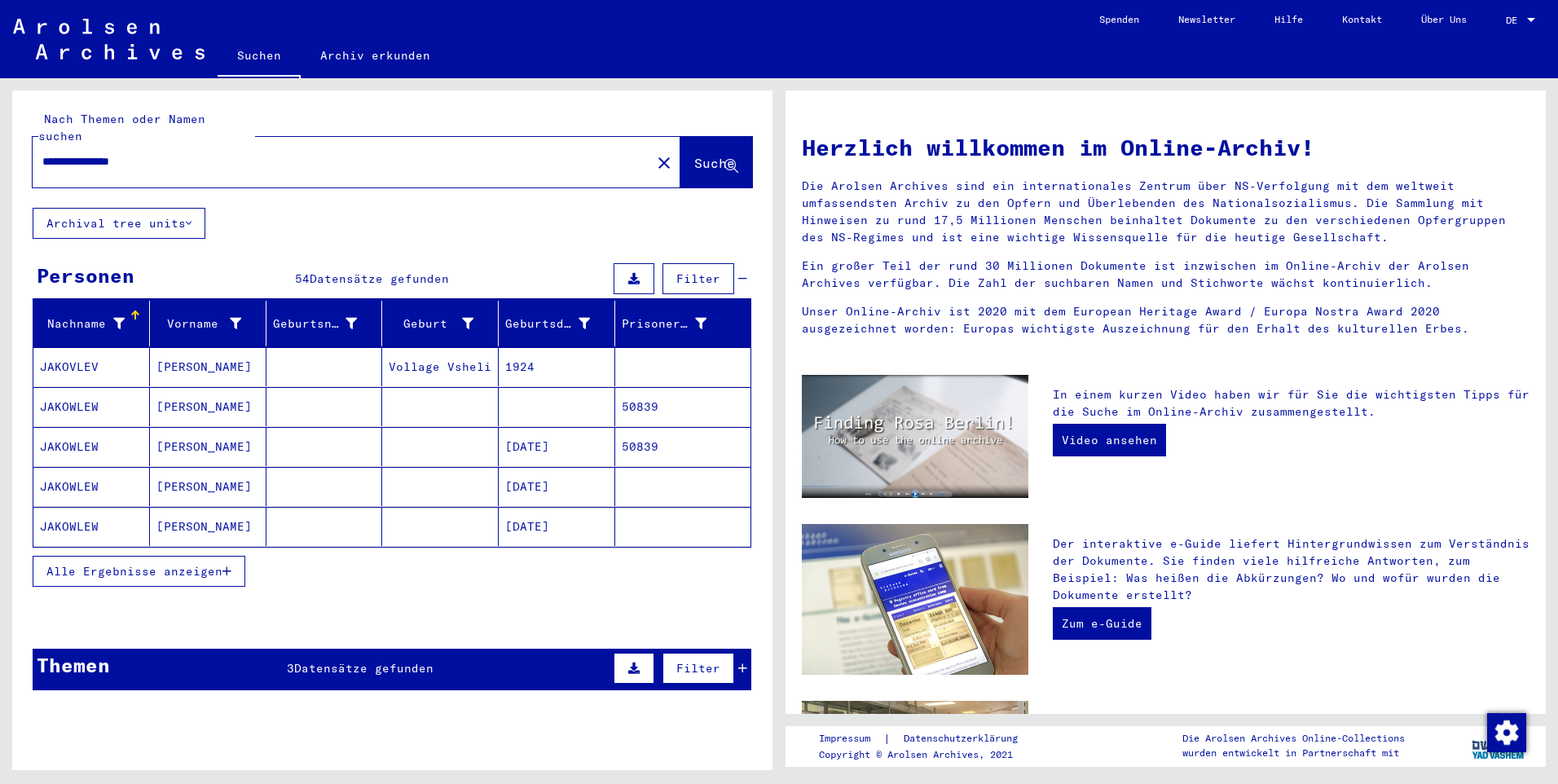
click at [227, 566] on icon "button" at bounding box center [227, 571] width 9 height 11
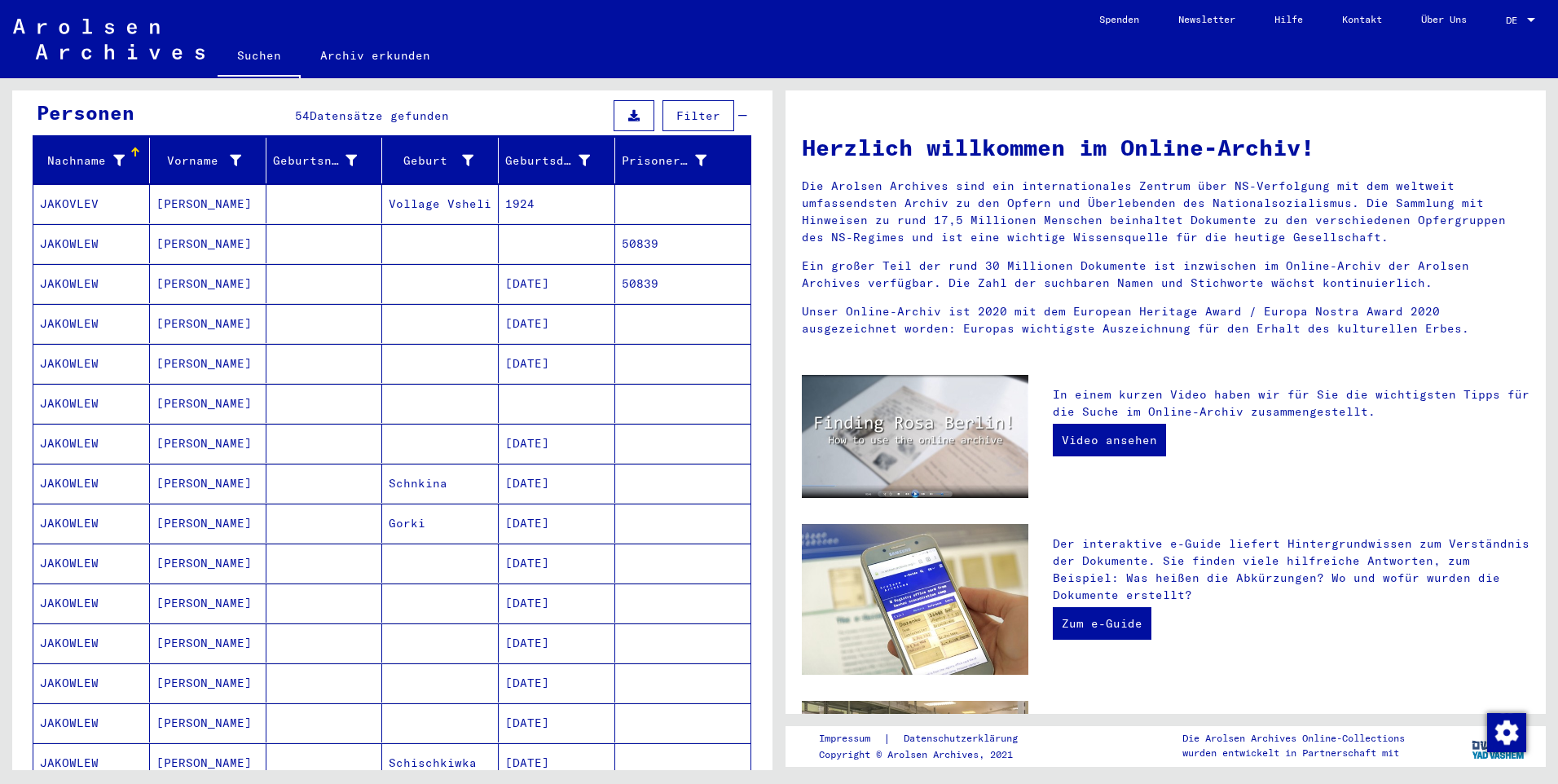
scroll to position [244, 0]
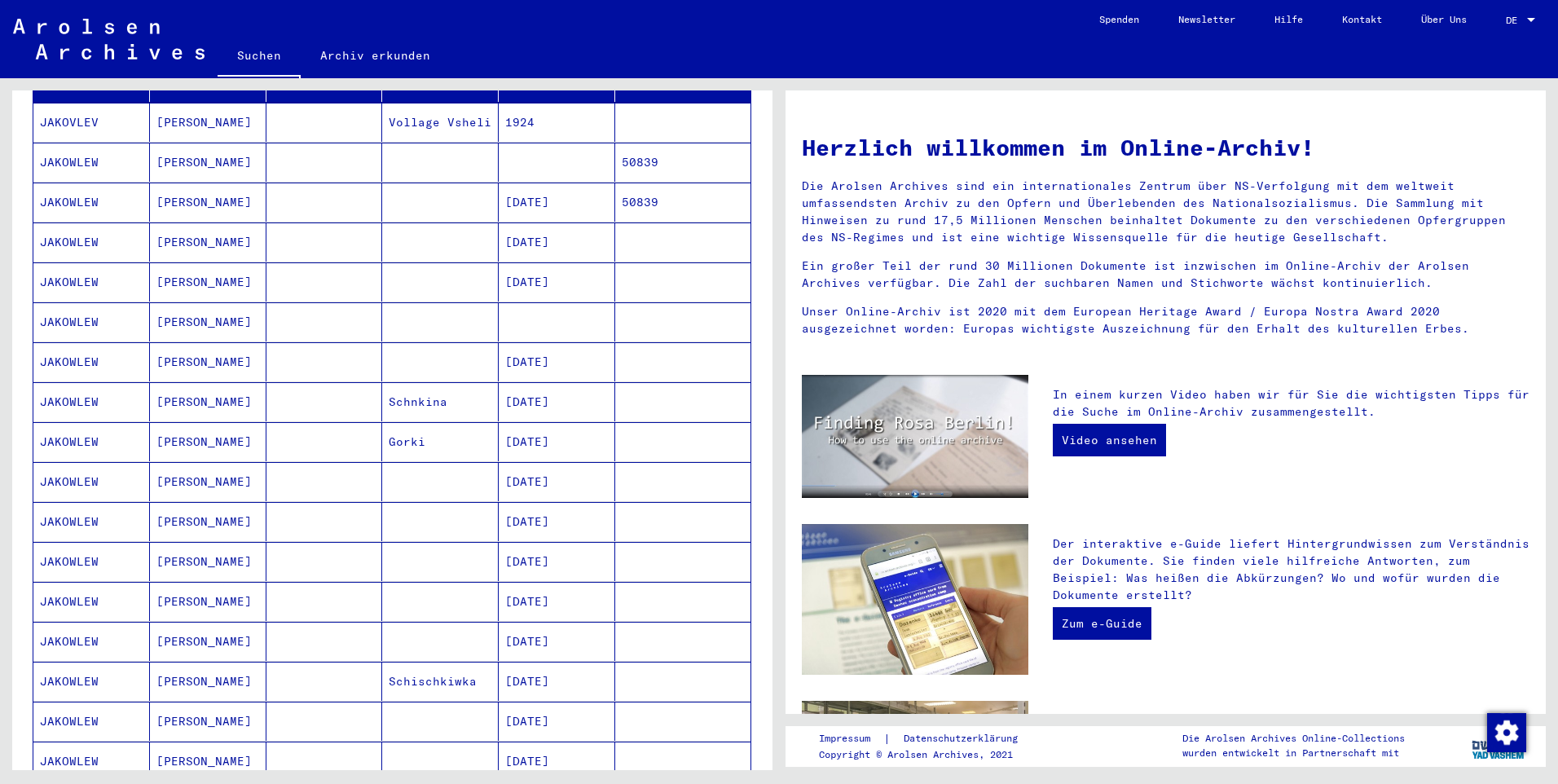
click at [535, 266] on mat-cell "[DATE]" at bounding box center [557, 281] width 117 height 39
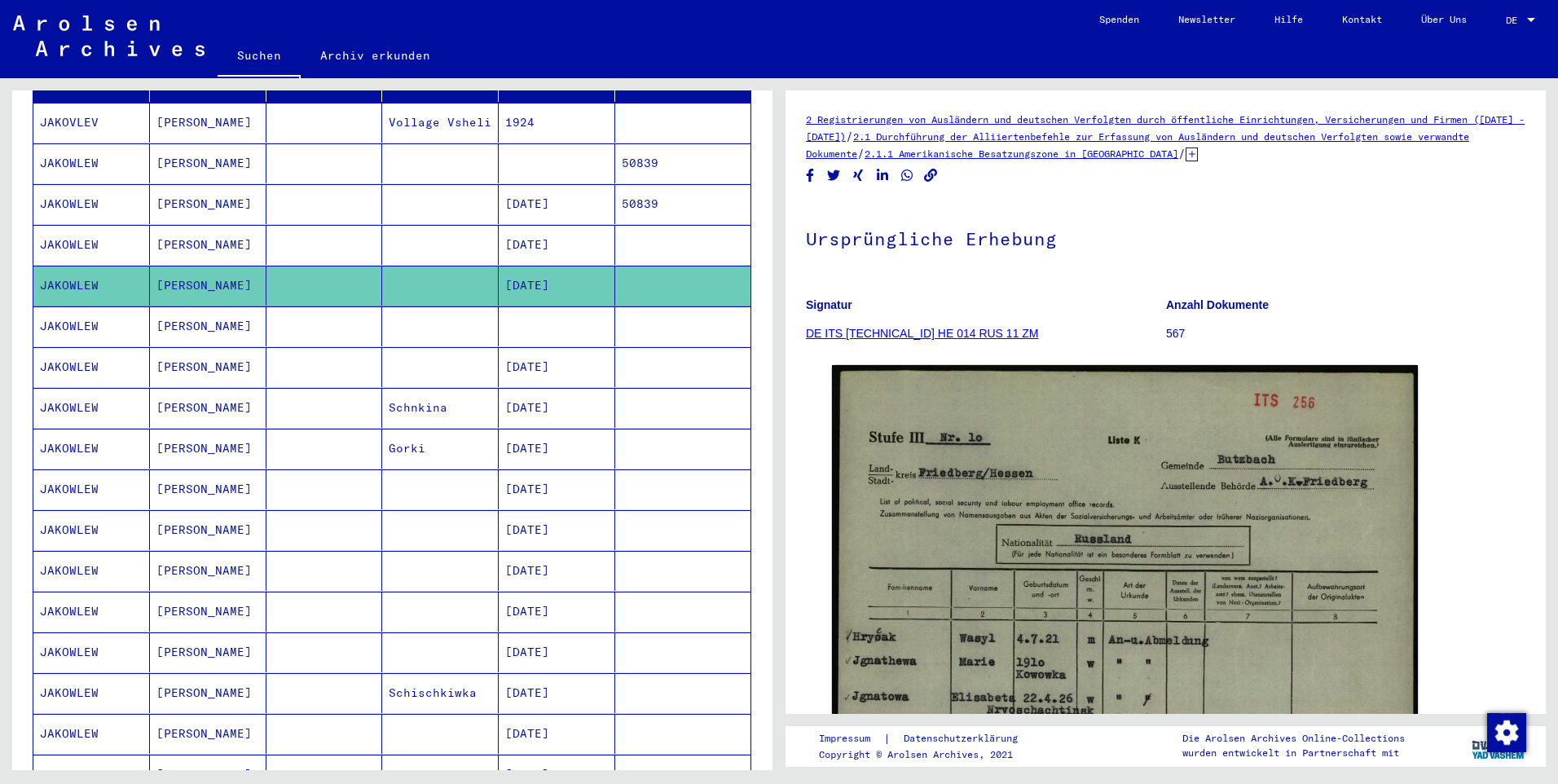
click at [550, 319] on mat-cell at bounding box center [557, 326] width 117 height 40
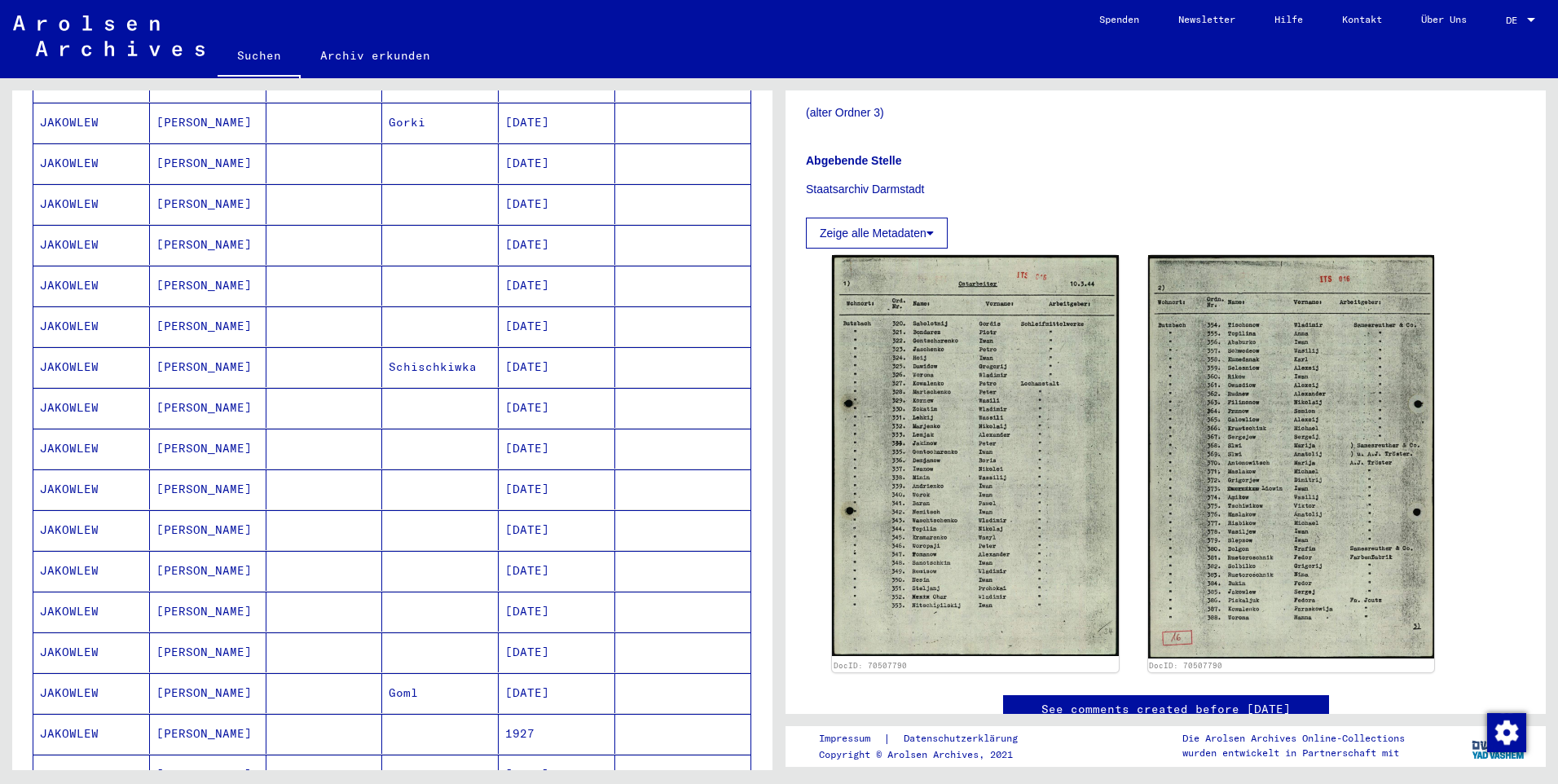
scroll to position [652, 0]
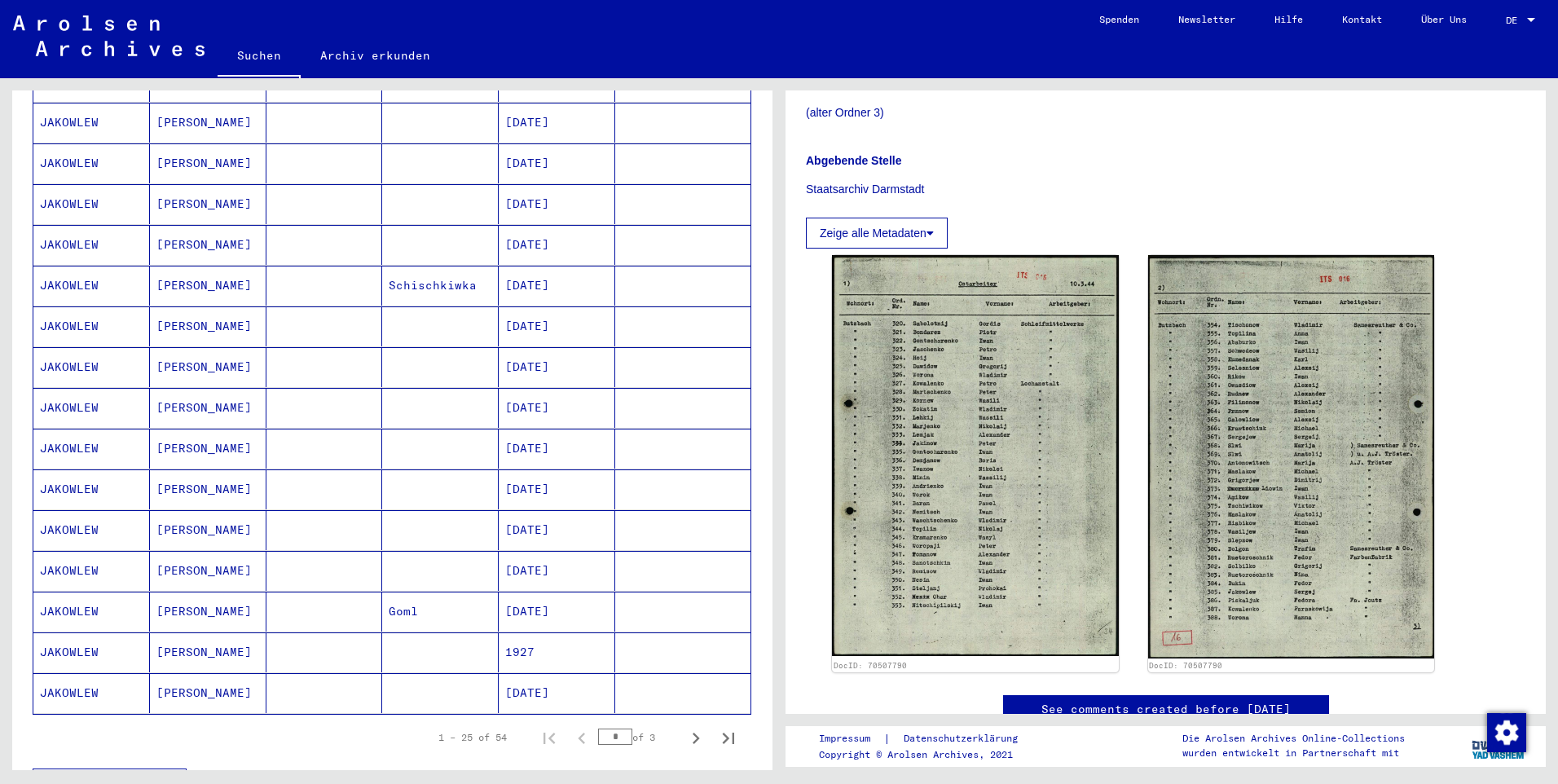
click at [557, 591] on mat-cell "[DATE]" at bounding box center [557, 611] width 117 height 40
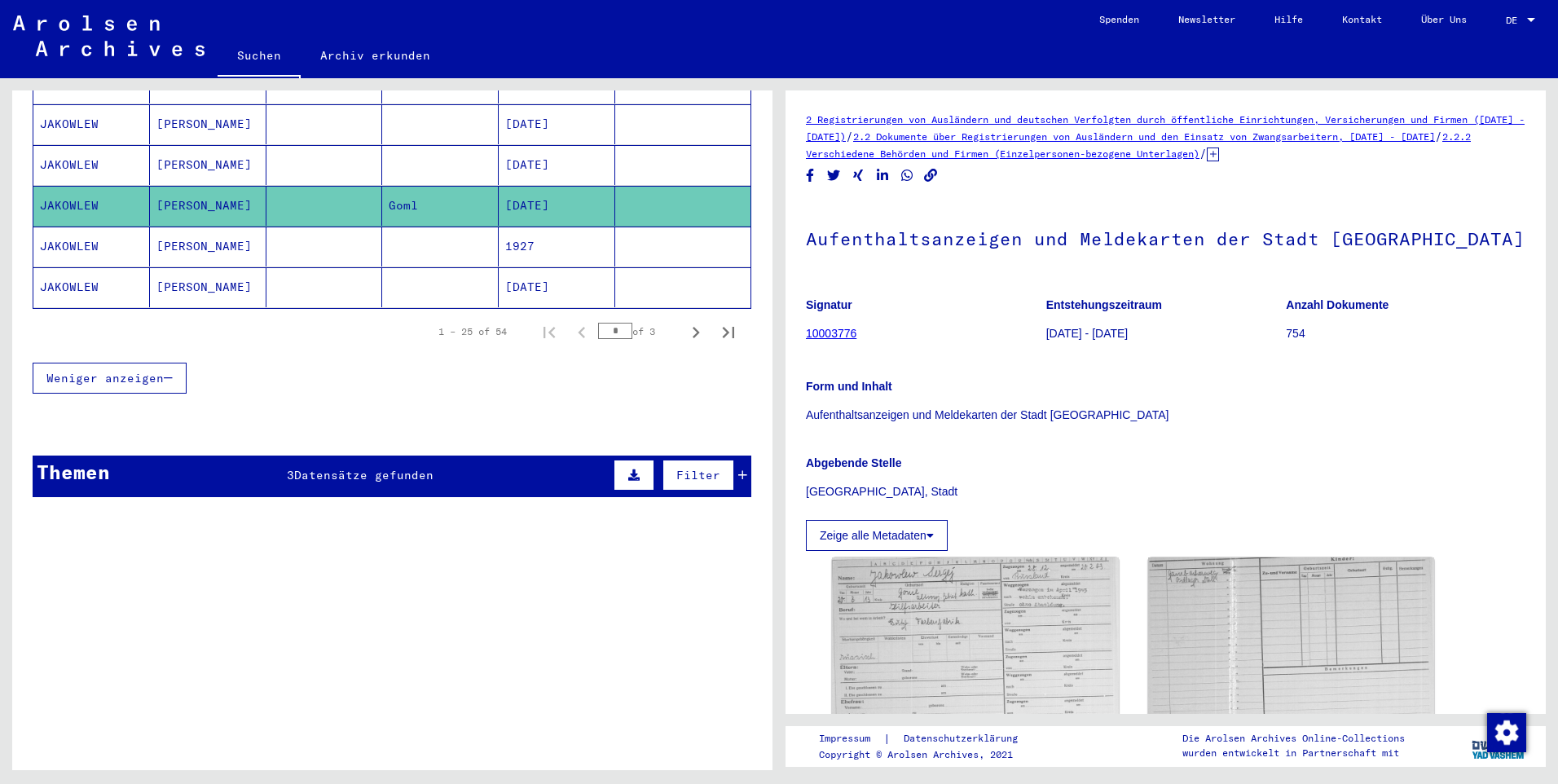
scroll to position [895, 0]
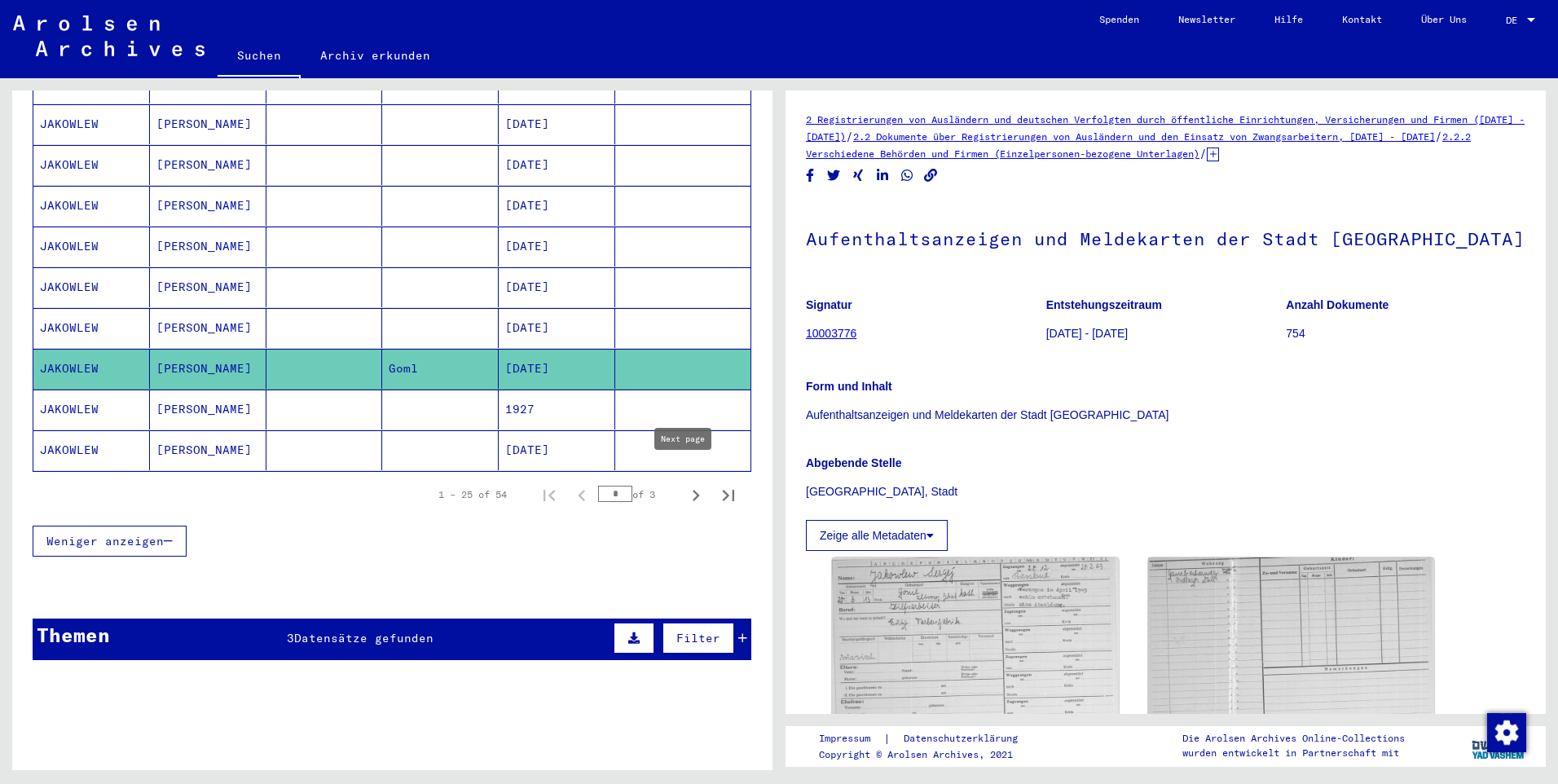
click at [685, 484] on icon "Next page" at bounding box center [696, 496] width 22 height 22
type input "*"
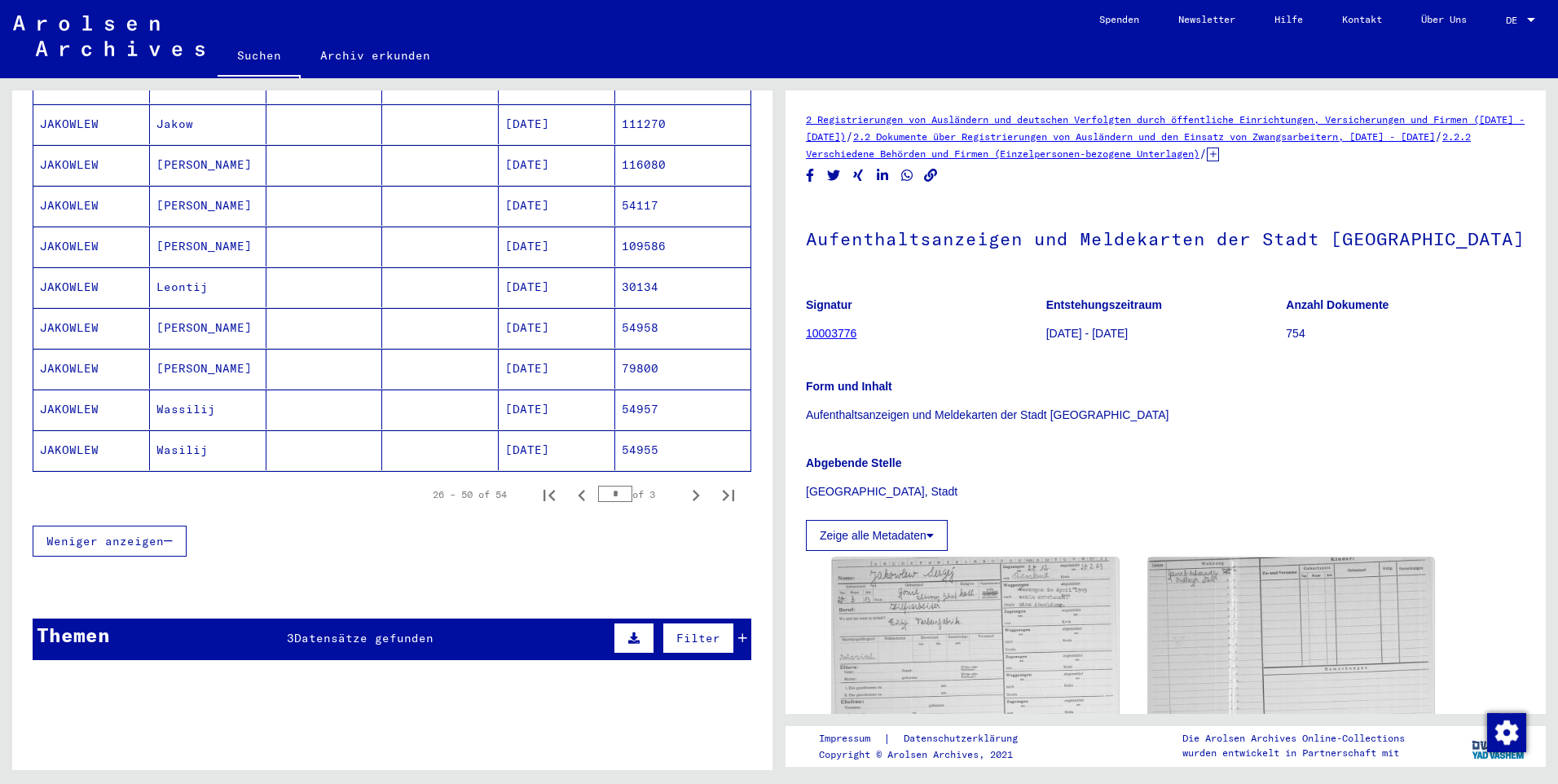
scroll to position [0, 0]
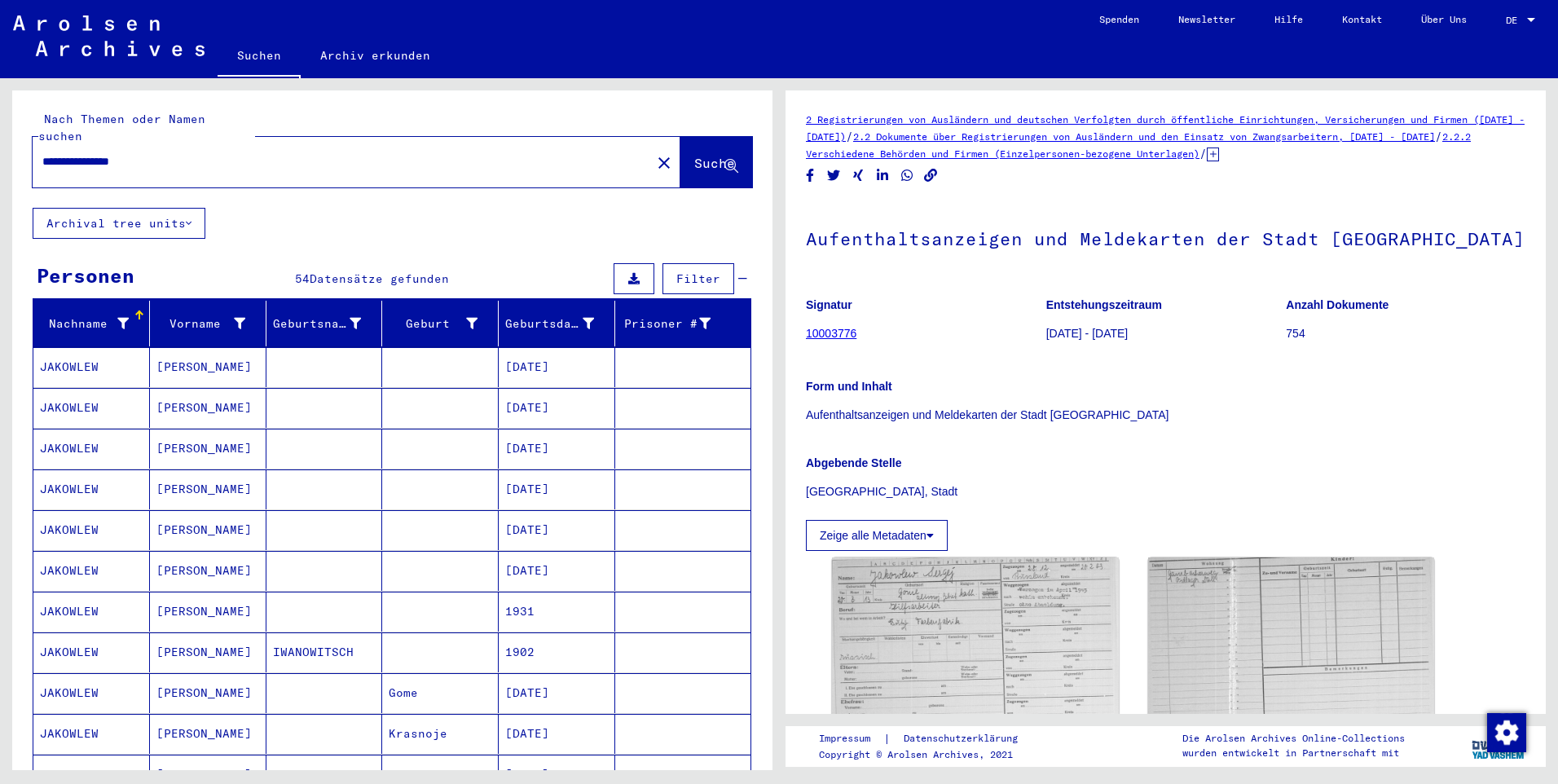
click at [176, 153] on input "**********" at bounding box center [342, 161] width 599 height 17
click at [694, 155] on span "Suche" at bounding box center [714, 162] width 41 height 16
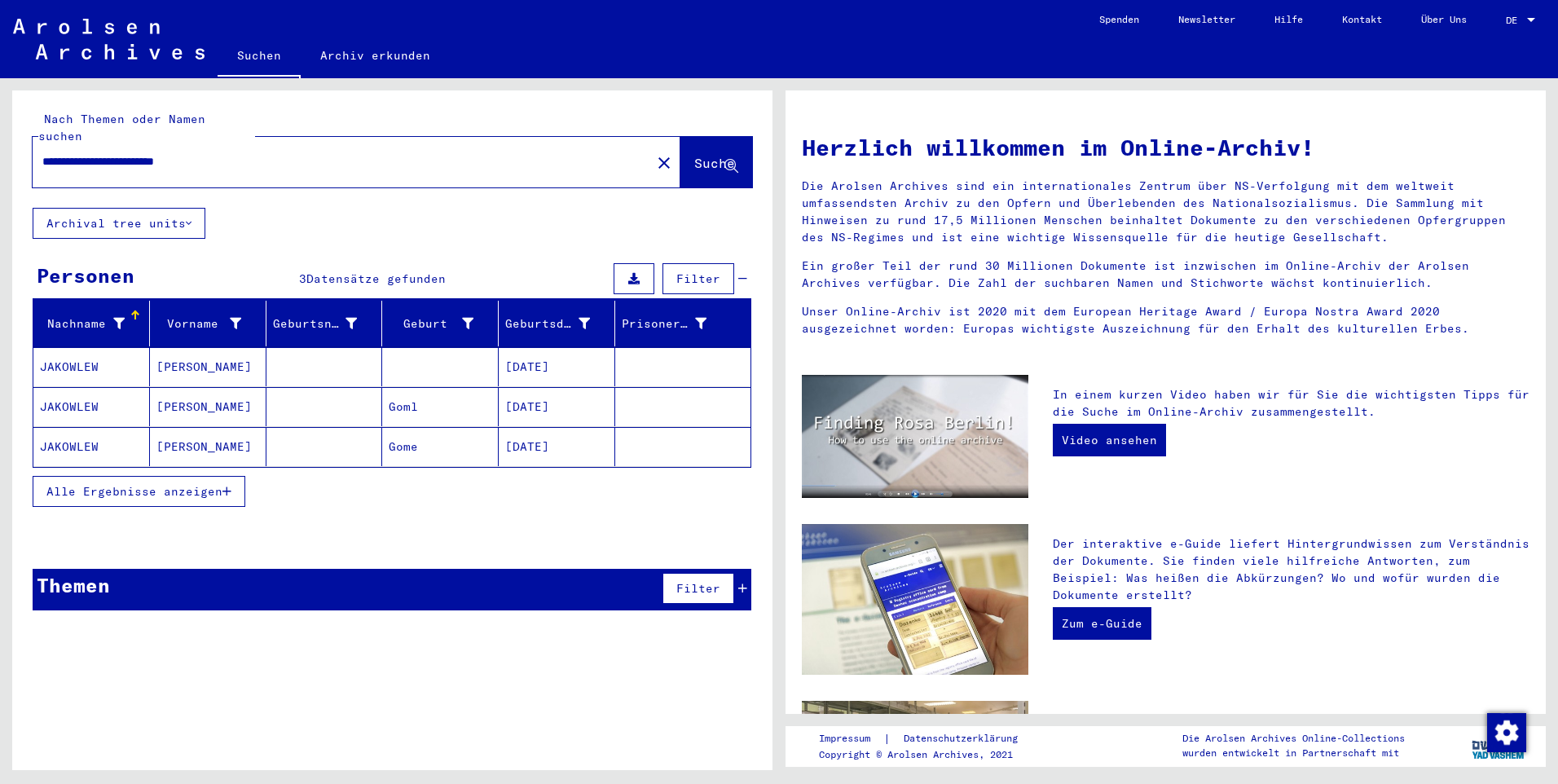
click at [542, 352] on mat-cell "[DATE]" at bounding box center [557, 366] width 117 height 39
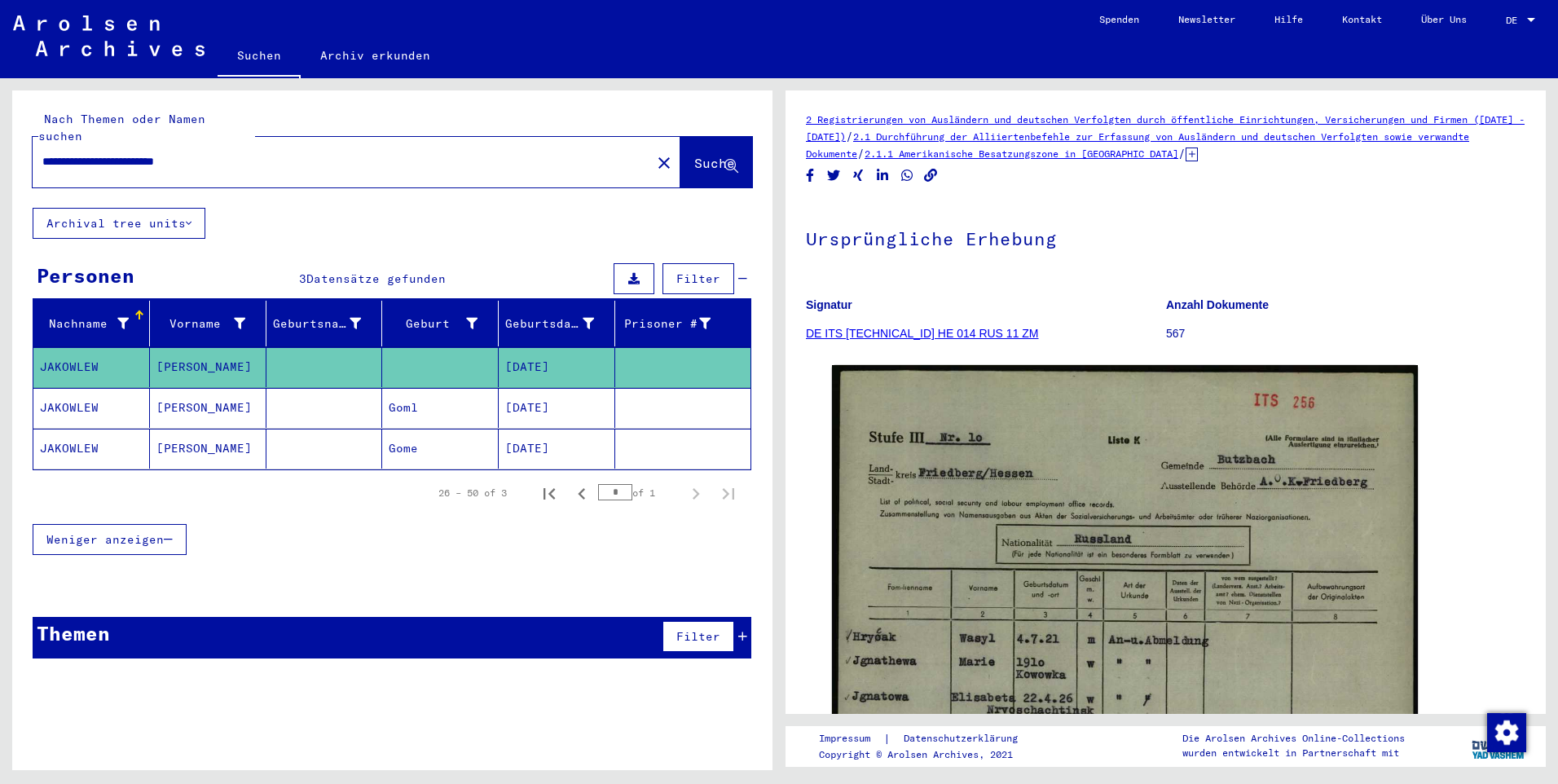
click at [523, 396] on mat-cell "[DATE]" at bounding box center [557, 408] width 117 height 40
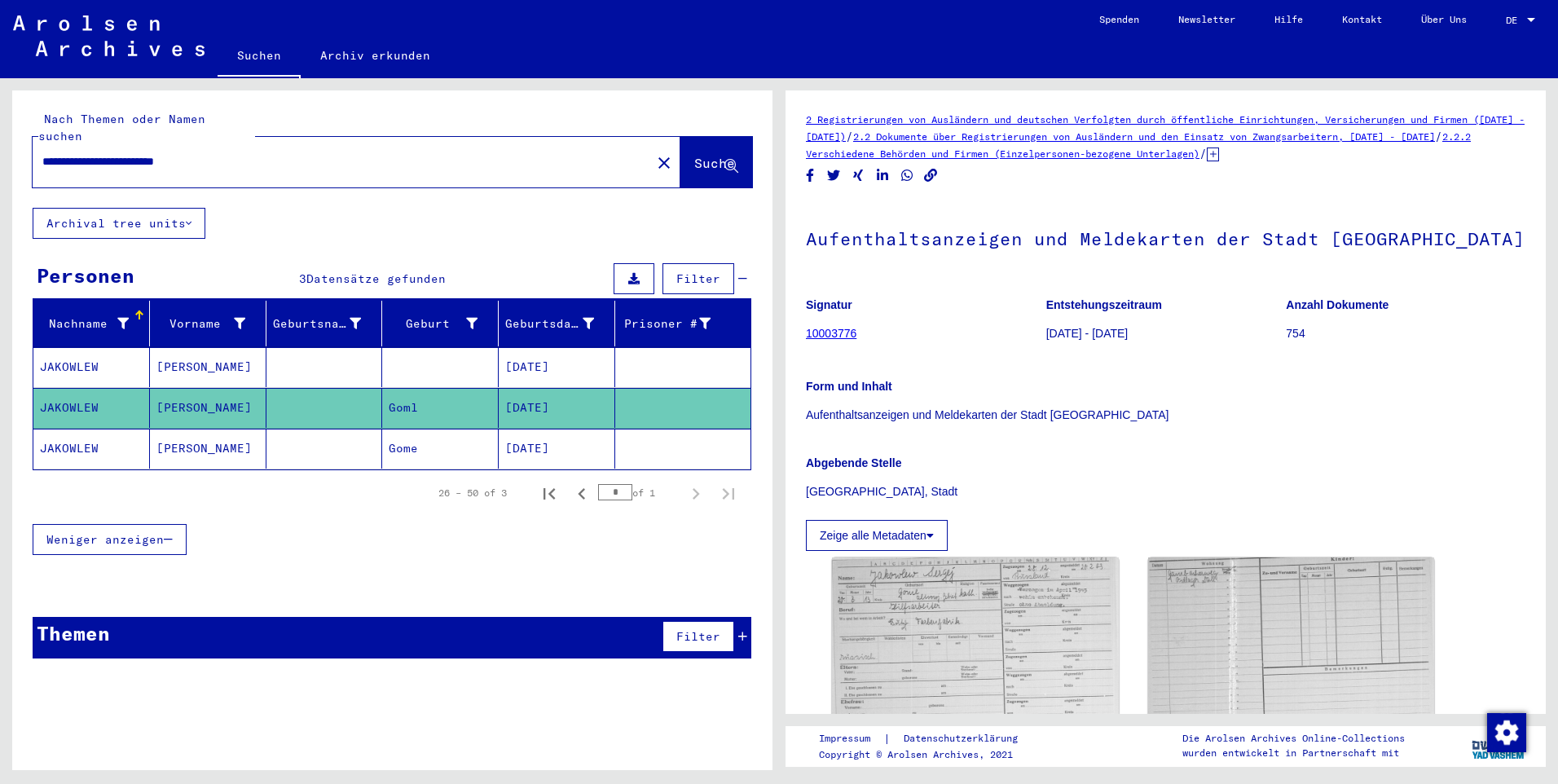
click at [521, 428] on mat-cell "[DATE]" at bounding box center [557, 448] width 117 height 40
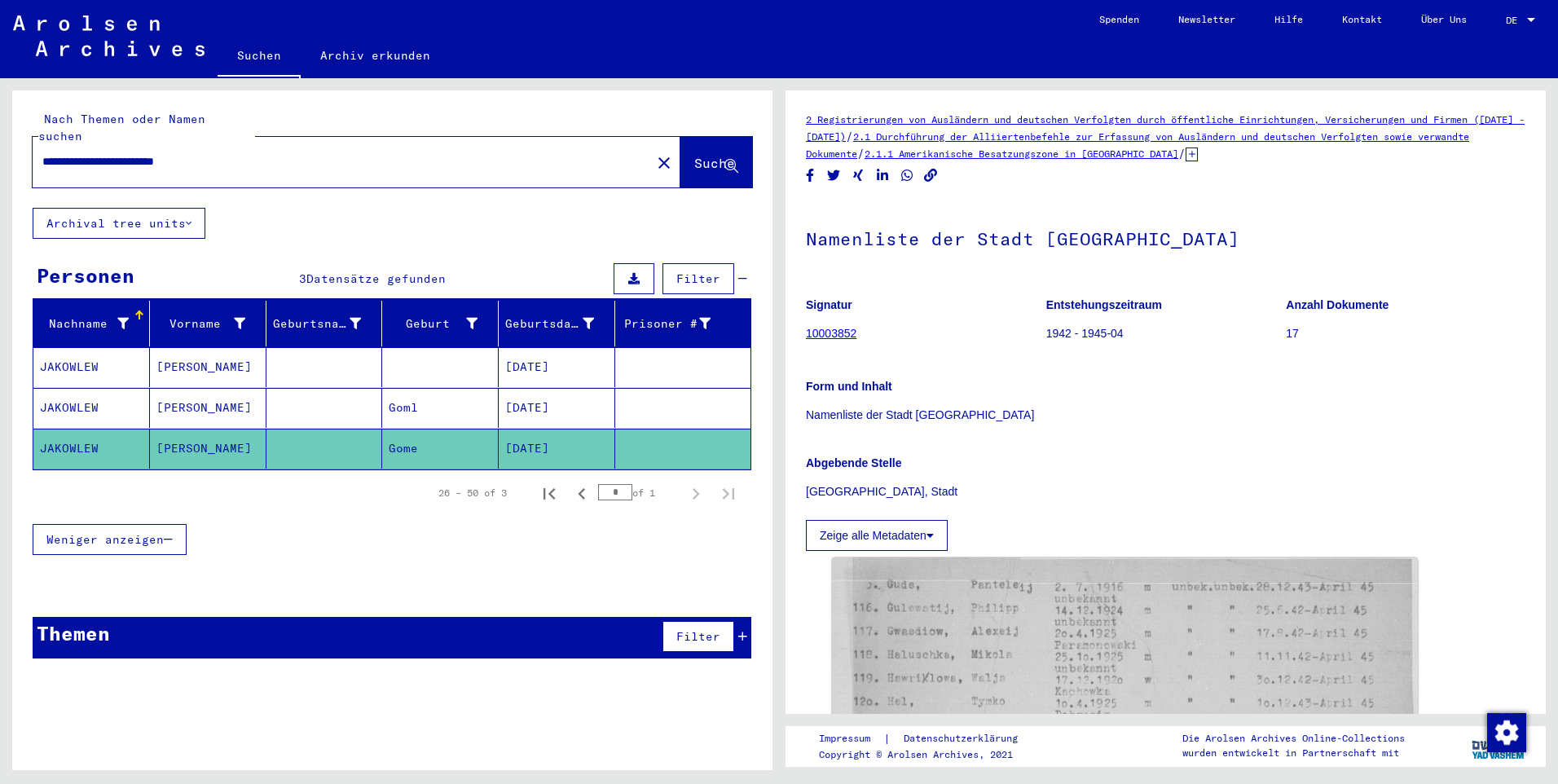
drag, startPoint x: 251, startPoint y: 139, endPoint x: -3, endPoint y: 136, distance: 254.0
click at [0, 136] on html "**********" at bounding box center [779, 392] width 1558 height 784
paste input "text"
click at [191, 153] on input "**********" at bounding box center [342, 161] width 599 height 17
click at [694, 155] on span "Suche" at bounding box center [714, 162] width 41 height 16
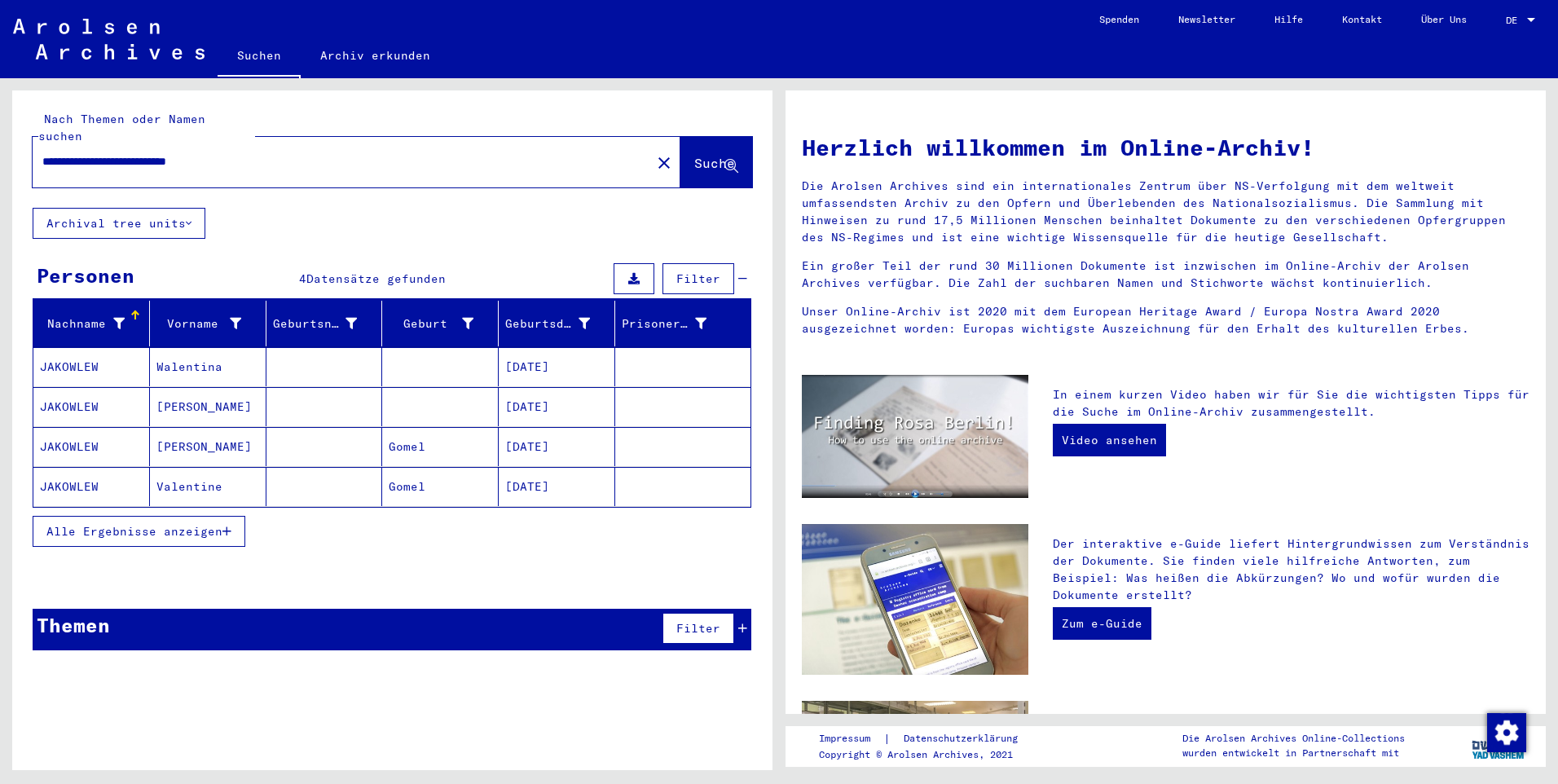
click at [548, 349] on mat-cell "[DATE]" at bounding box center [557, 366] width 117 height 39
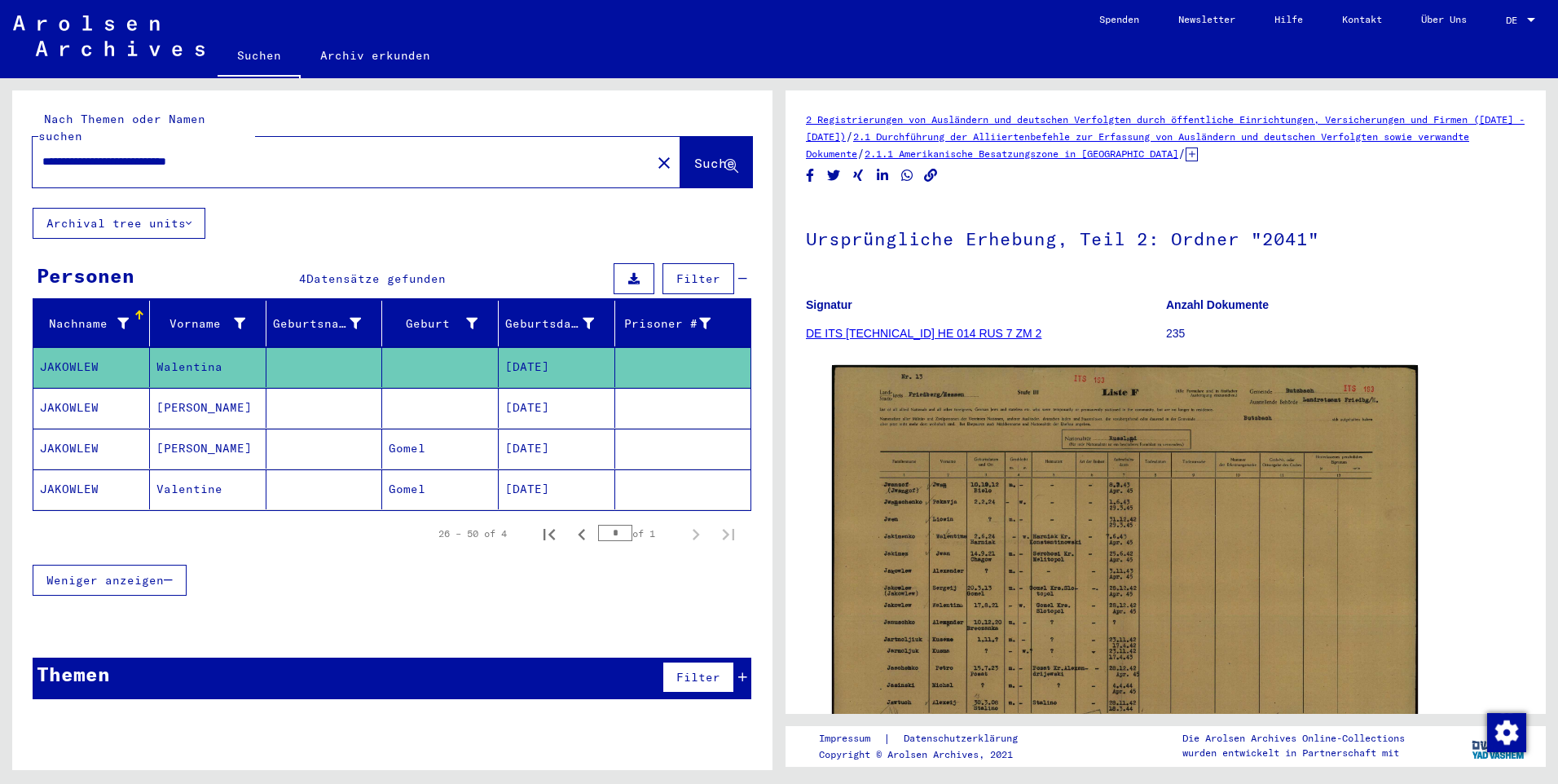
click at [522, 397] on mat-cell "[DATE]" at bounding box center [557, 408] width 117 height 40
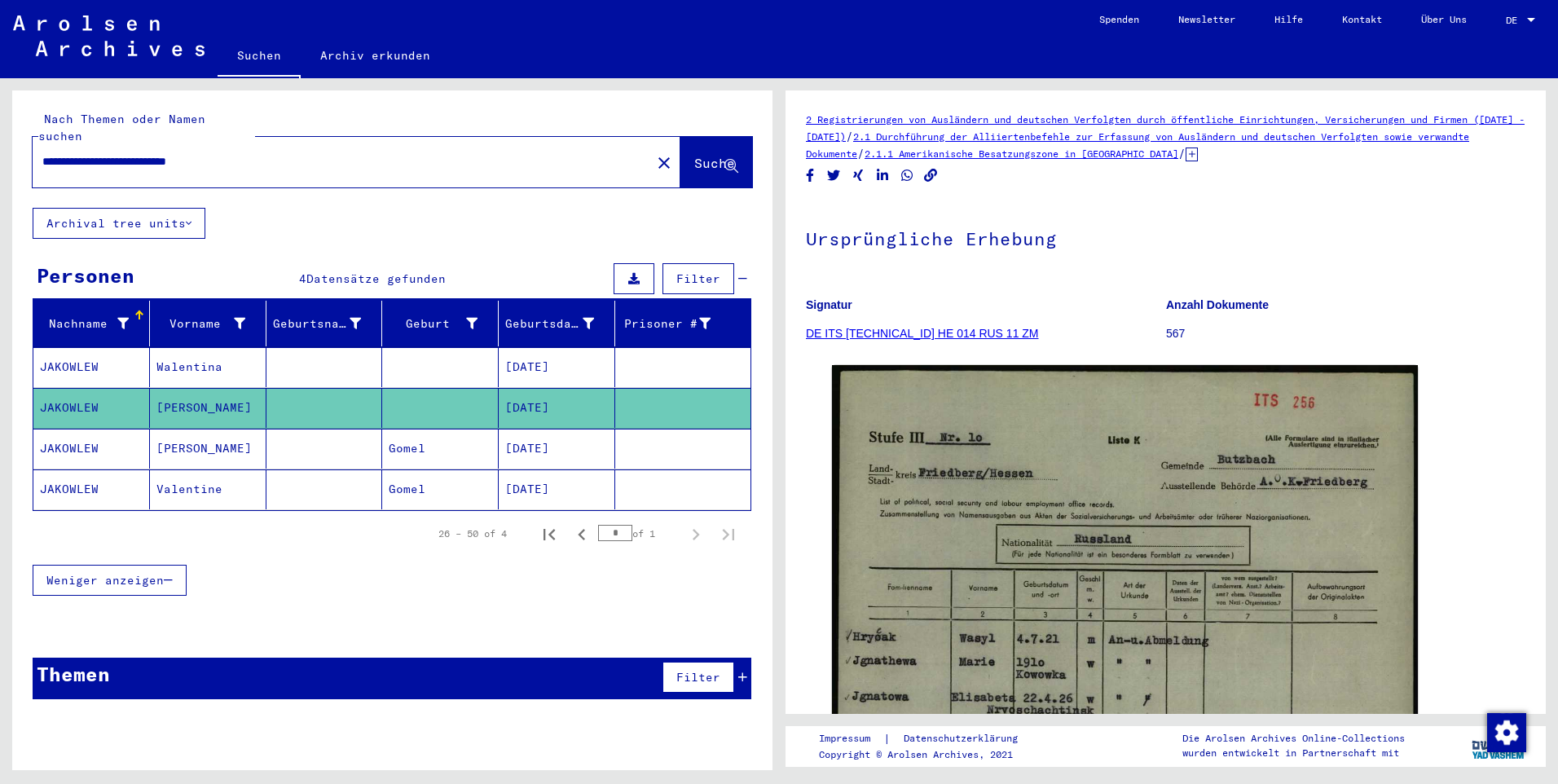
click at [523, 430] on mat-cell "[DATE]" at bounding box center [557, 448] width 117 height 40
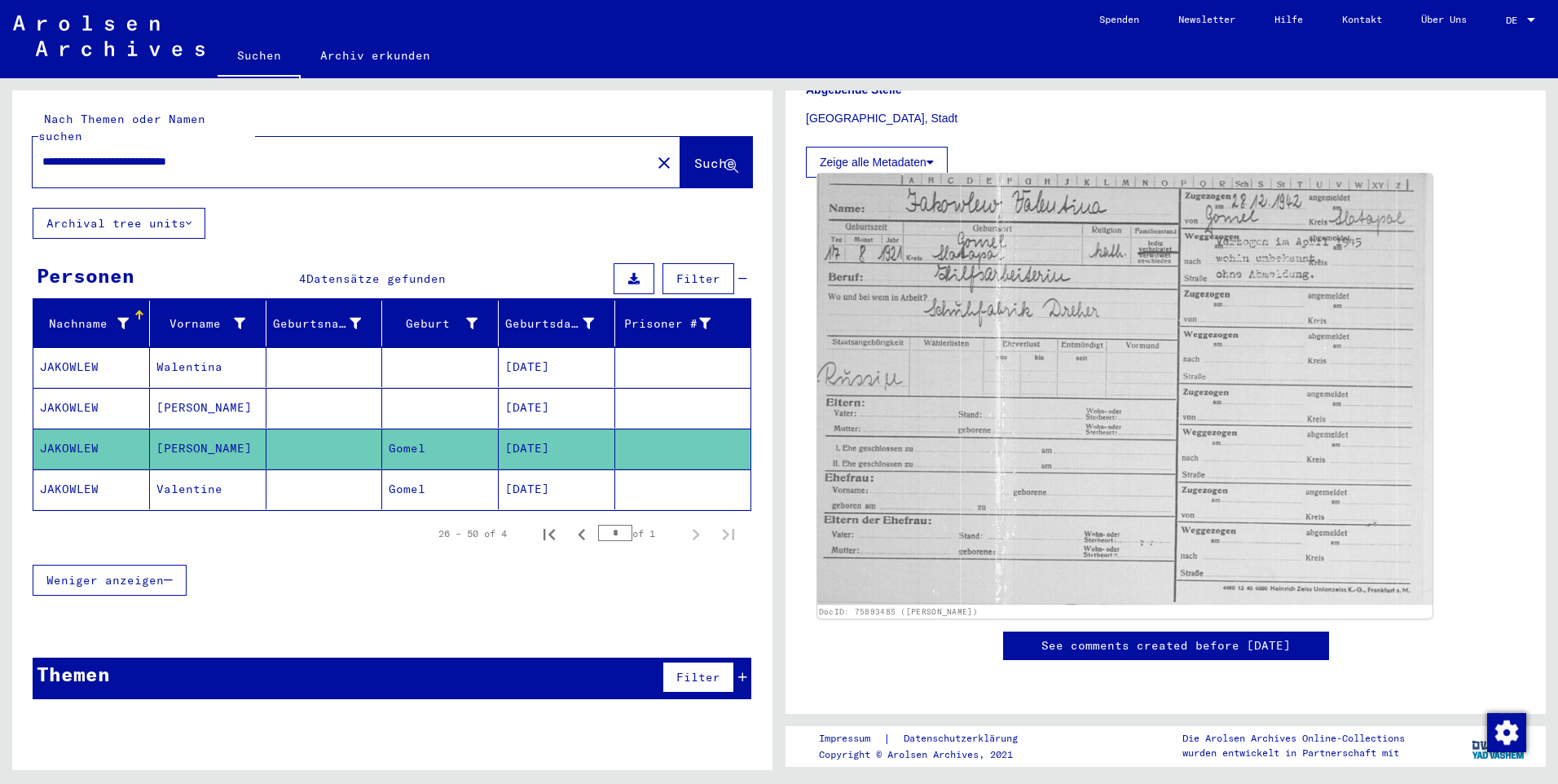
scroll to position [571, 0]
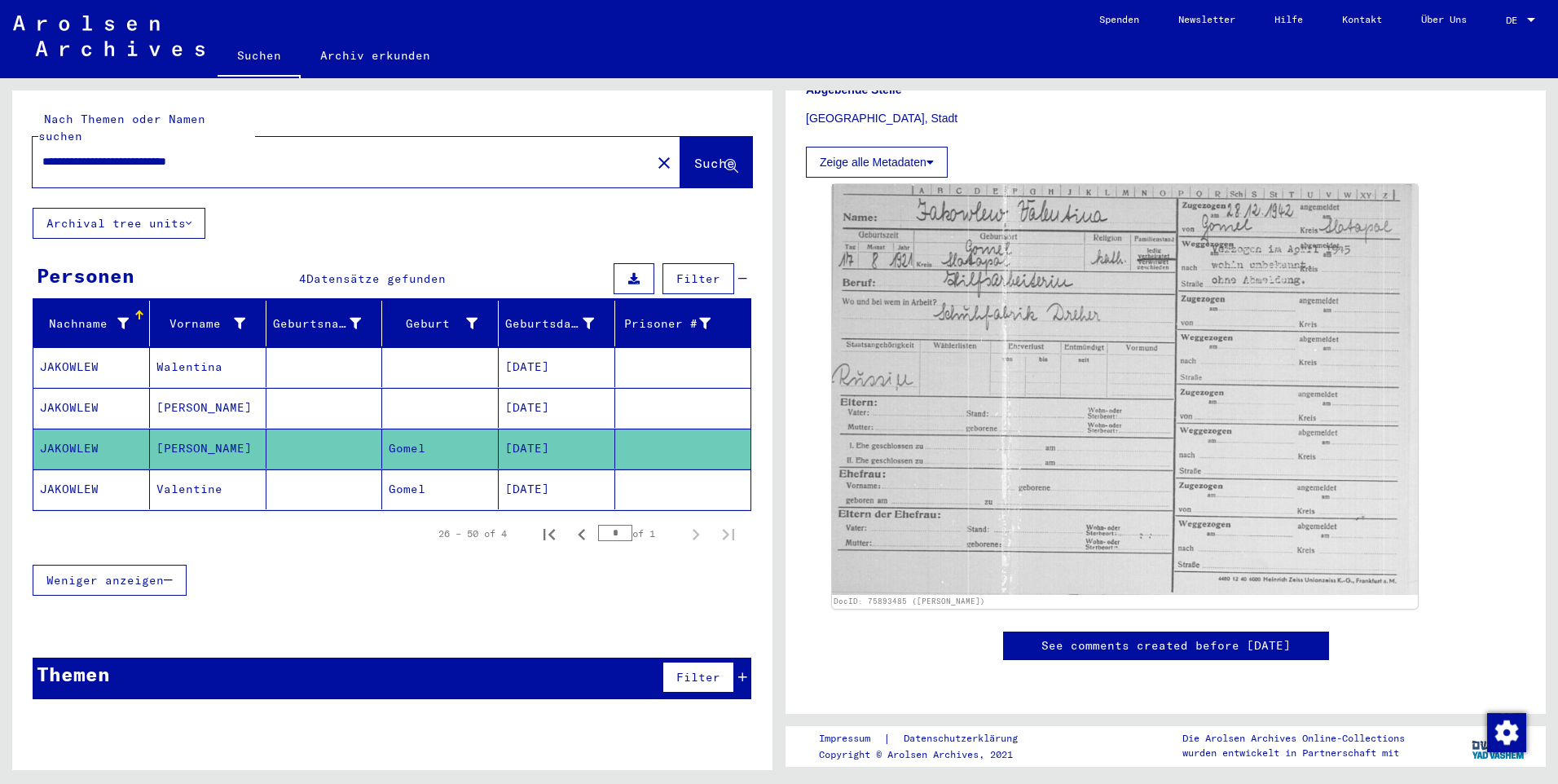
click at [542, 471] on mat-cell "[DATE]" at bounding box center [557, 490] width 117 height 40
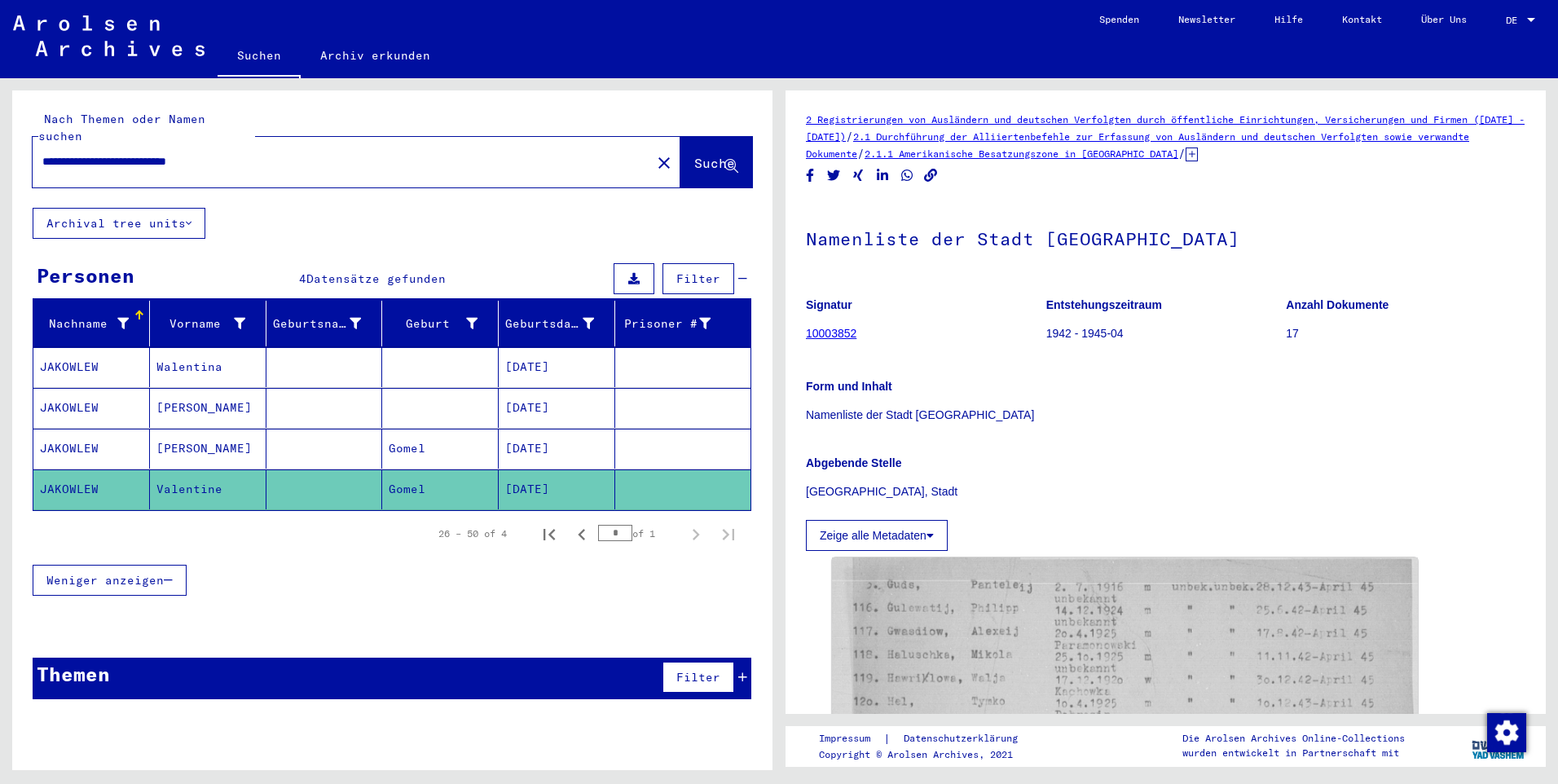
scroll to position [489, 0]
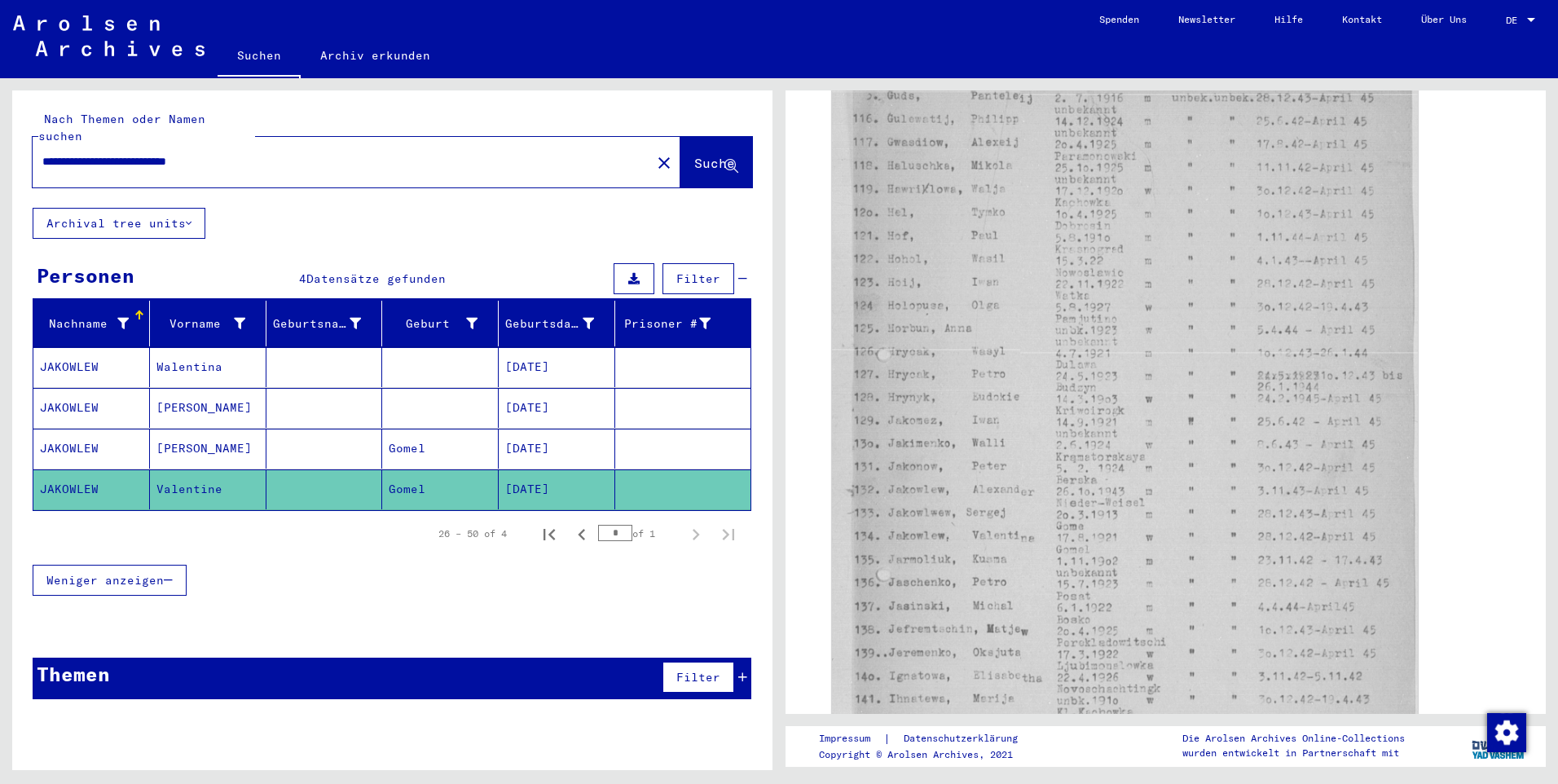
drag, startPoint x: 264, startPoint y: 142, endPoint x: -3, endPoint y: 134, distance: 267.1
click at [0, 134] on html "**********" at bounding box center [779, 392] width 1558 height 784
paste input "text"
click at [196, 153] on input "**********" at bounding box center [342, 161] width 599 height 17
type input "**********"
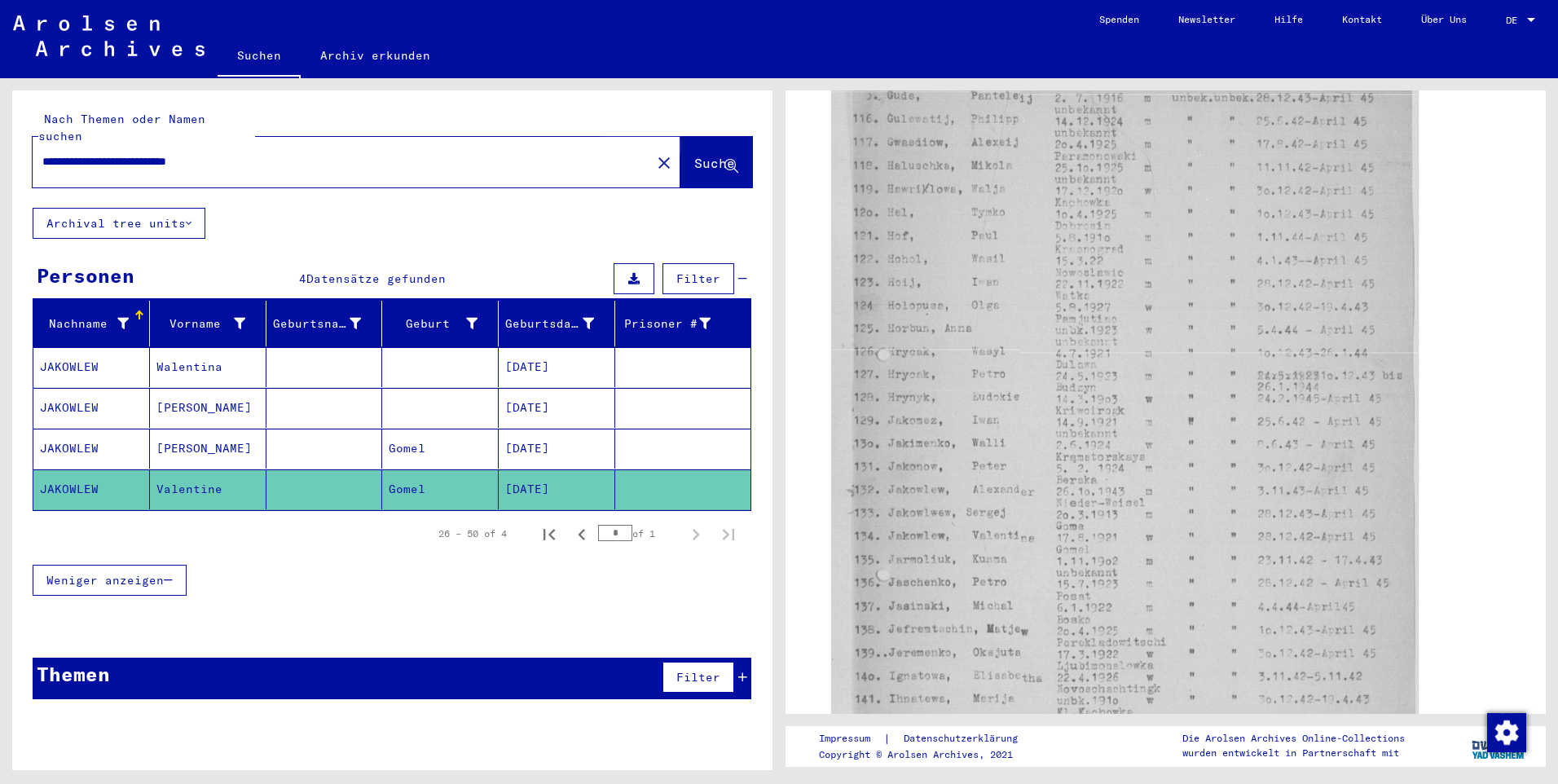
click at [699, 155] on span "Suche" at bounding box center [714, 162] width 41 height 16
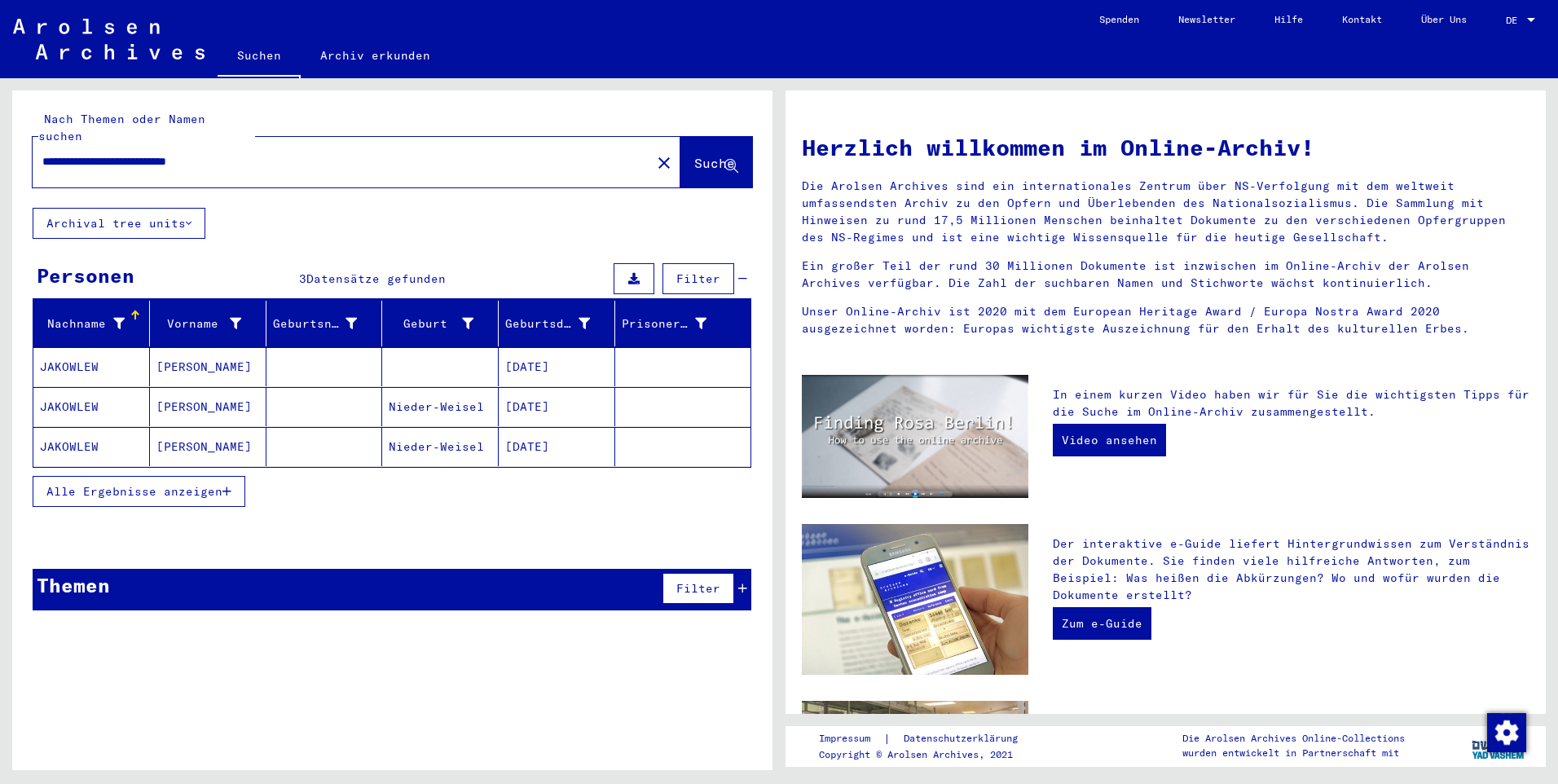
click at [542, 351] on mat-cell "[DATE]" at bounding box center [557, 366] width 117 height 39
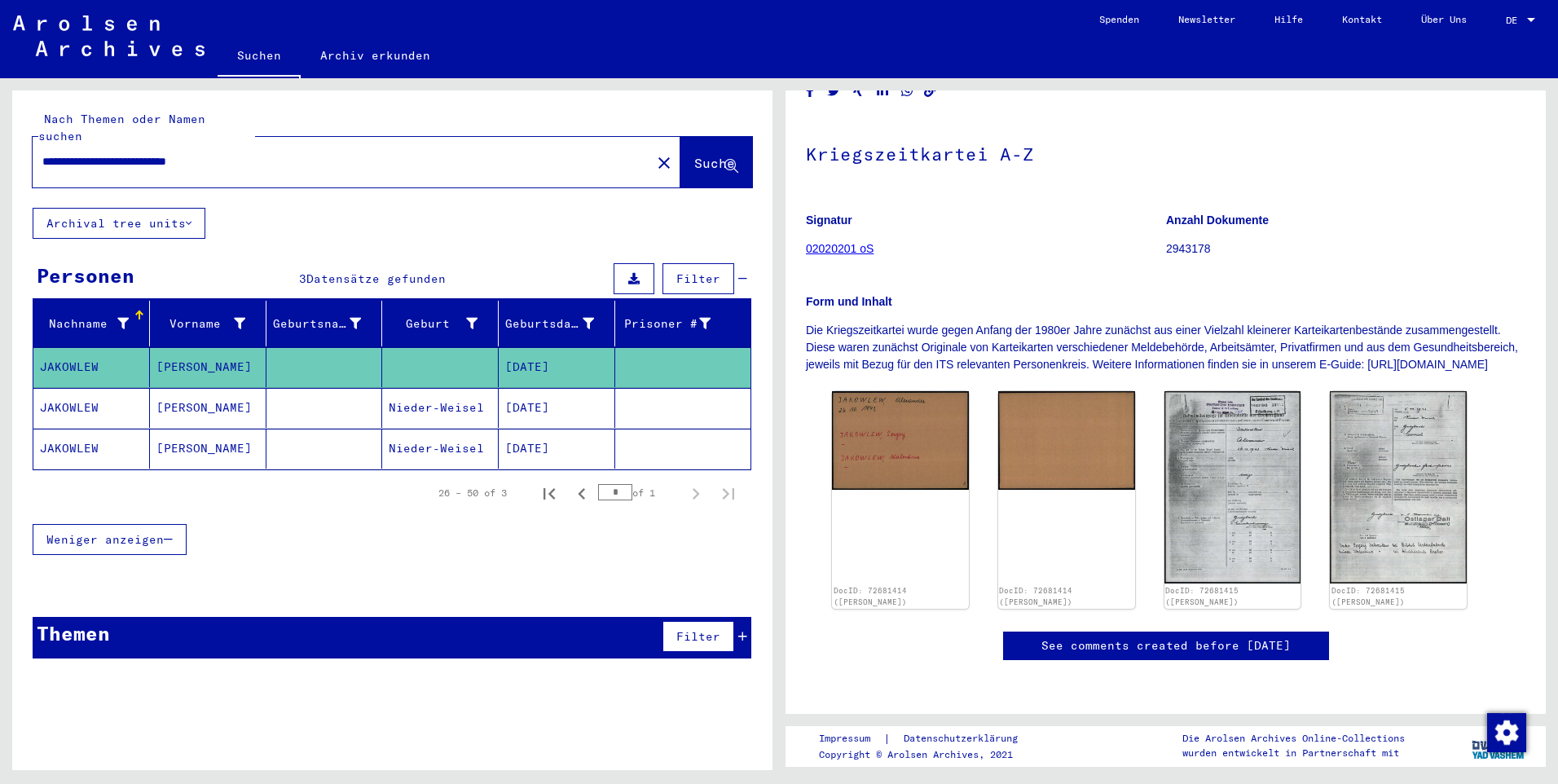
scroll to position [244, 0]
click at [541, 389] on mat-cell "[DATE]" at bounding box center [557, 408] width 117 height 40
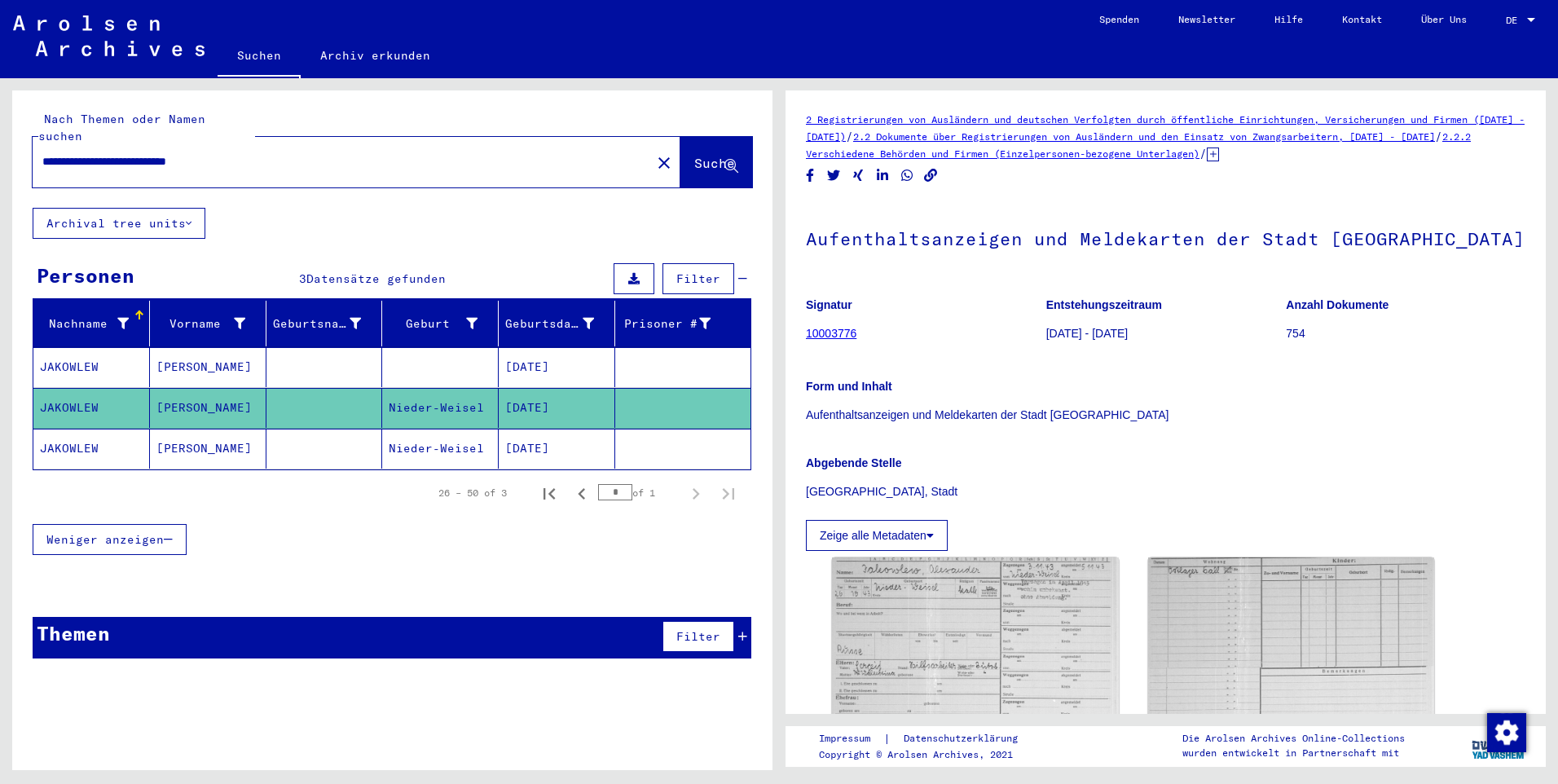
scroll to position [326, 0]
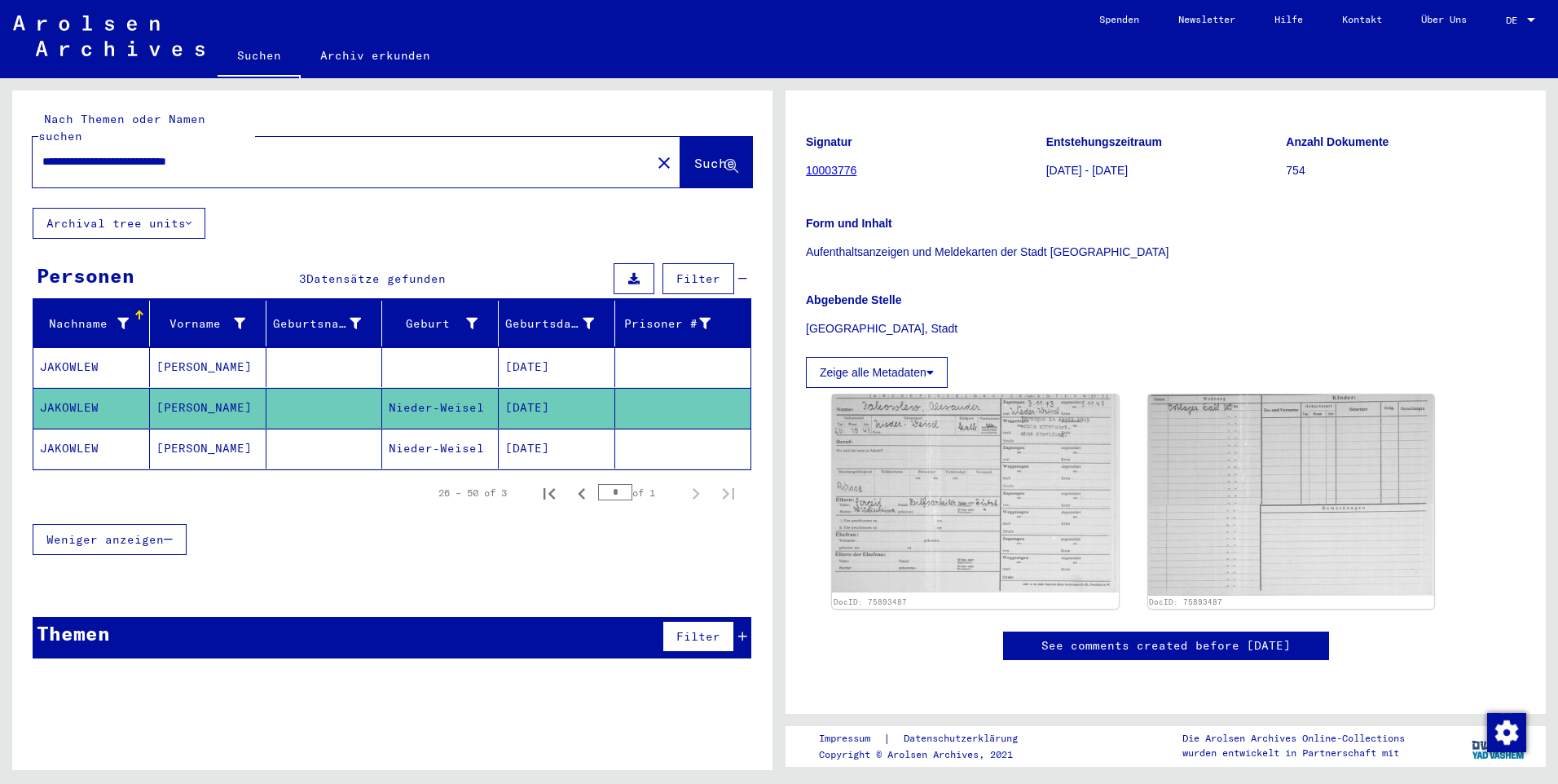
click at [528, 428] on mat-cell "[DATE]" at bounding box center [557, 448] width 117 height 40
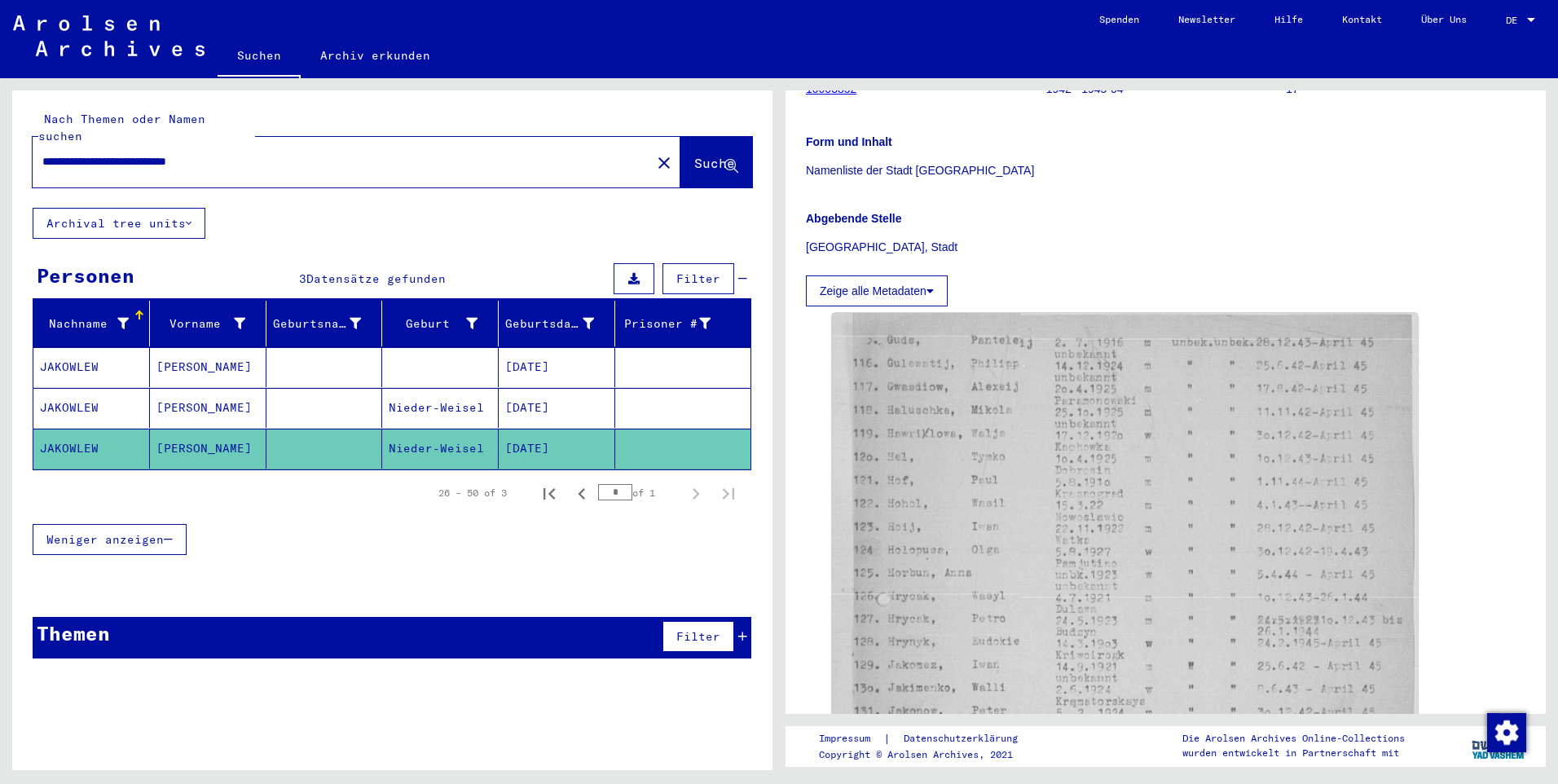
scroll to position [408, 0]
